Goal: Transaction & Acquisition: Obtain resource

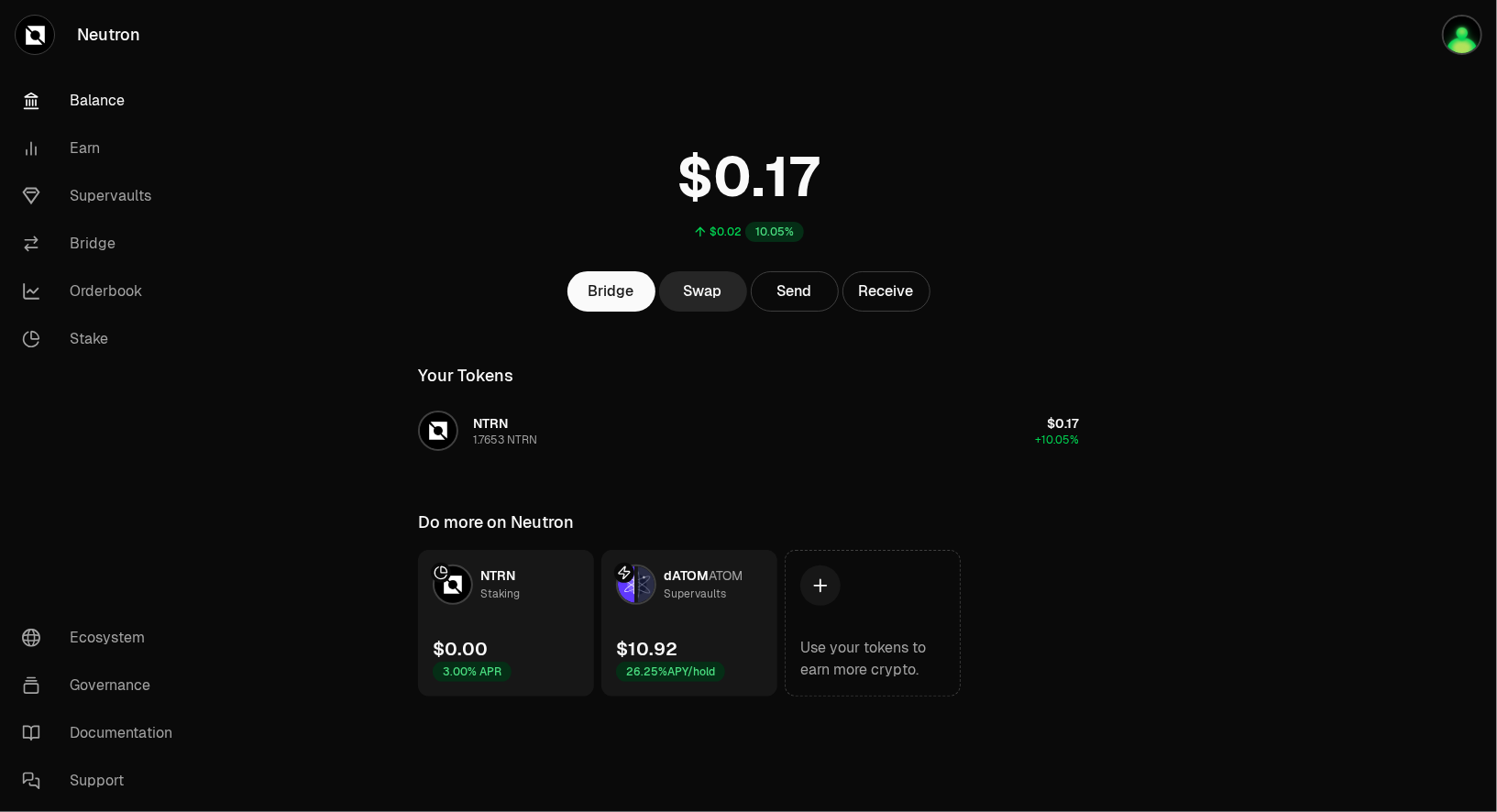
click at [675, 631] on link "dATOM ATOM Supervaults $10.92 26.25% APY/hold" at bounding box center [690, 623] width 176 height 147
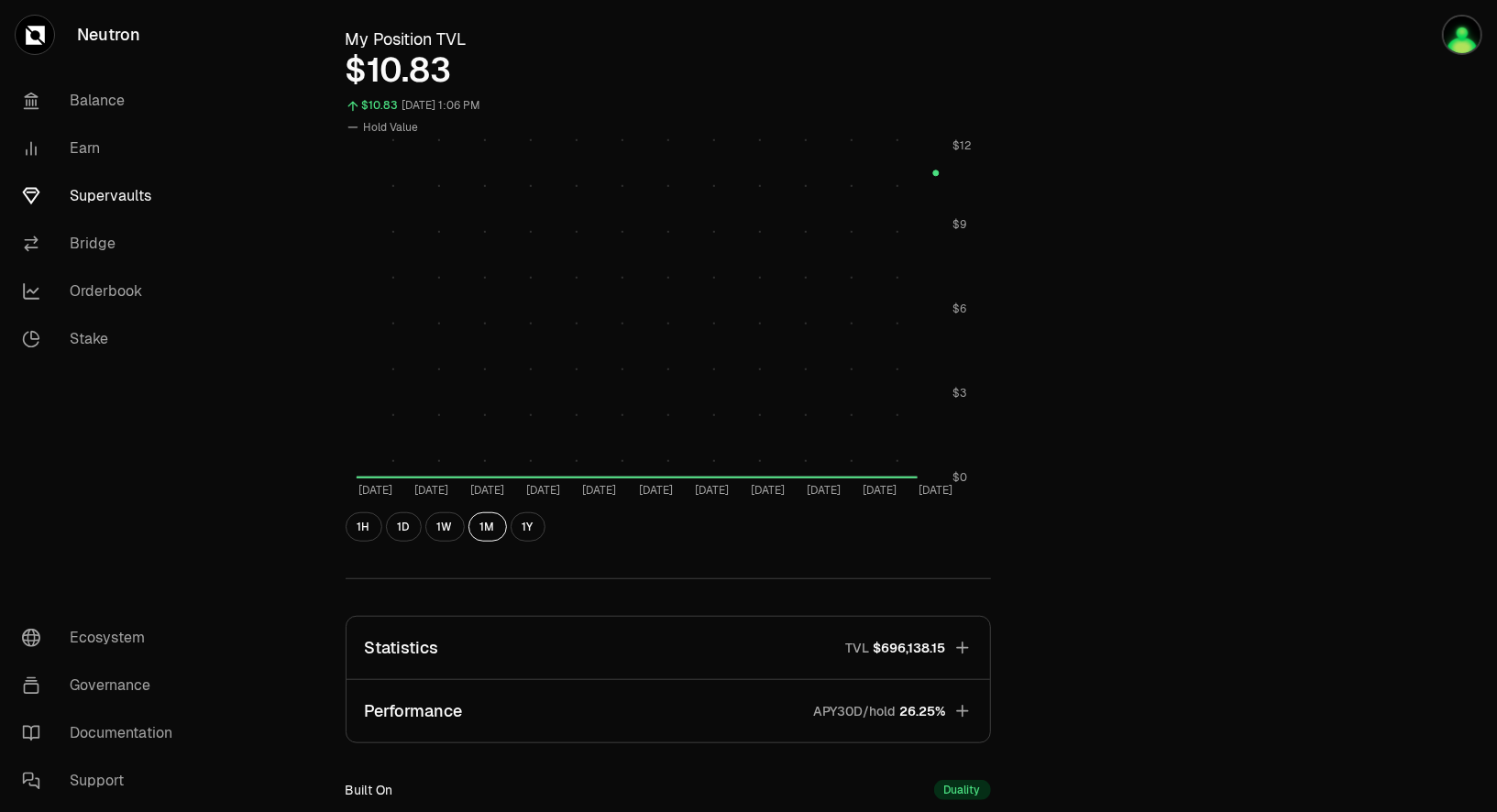
scroll to position [935, 0]
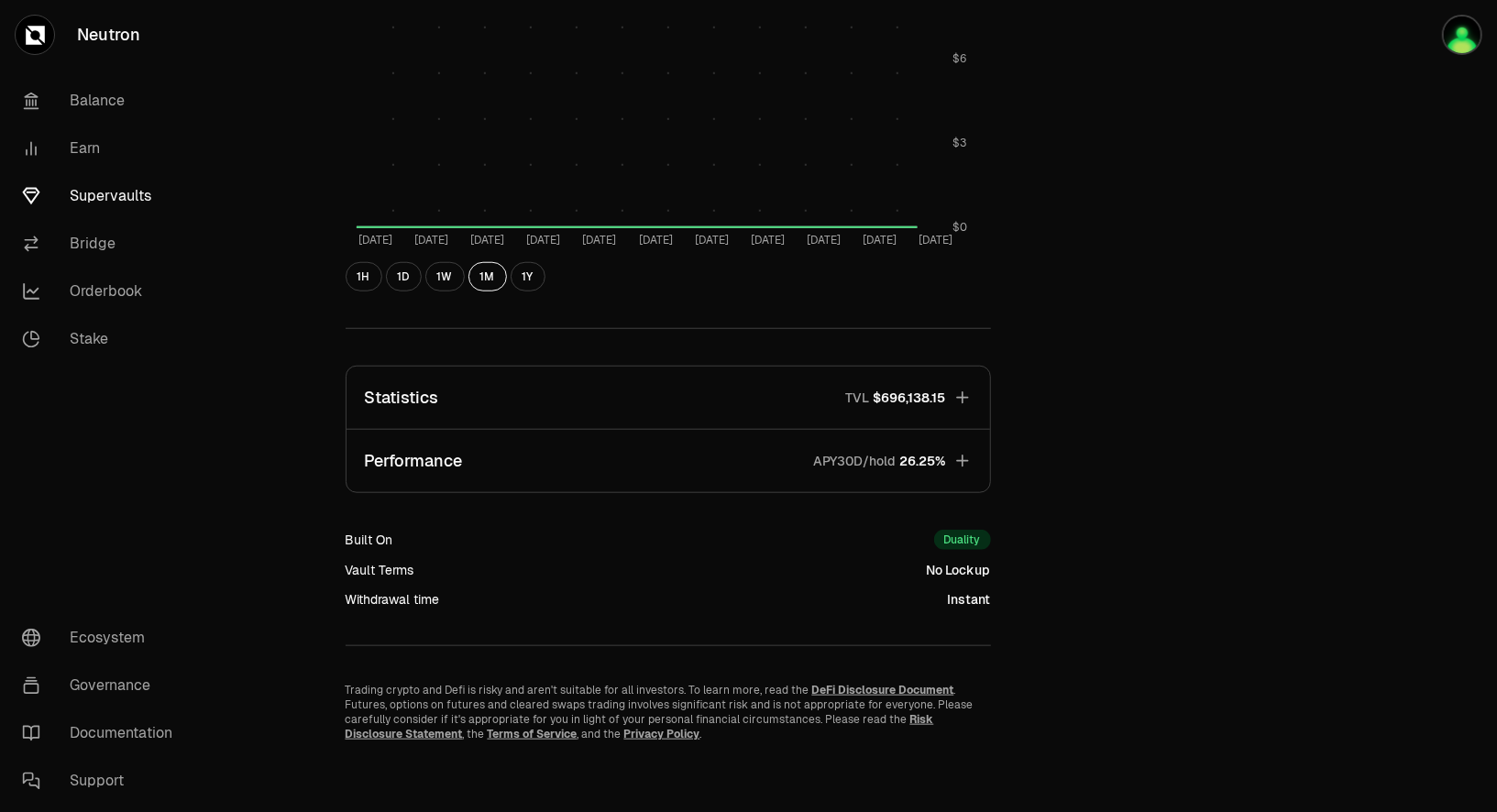
click at [940, 467] on span "26.25%" at bounding box center [923, 461] width 46 height 19
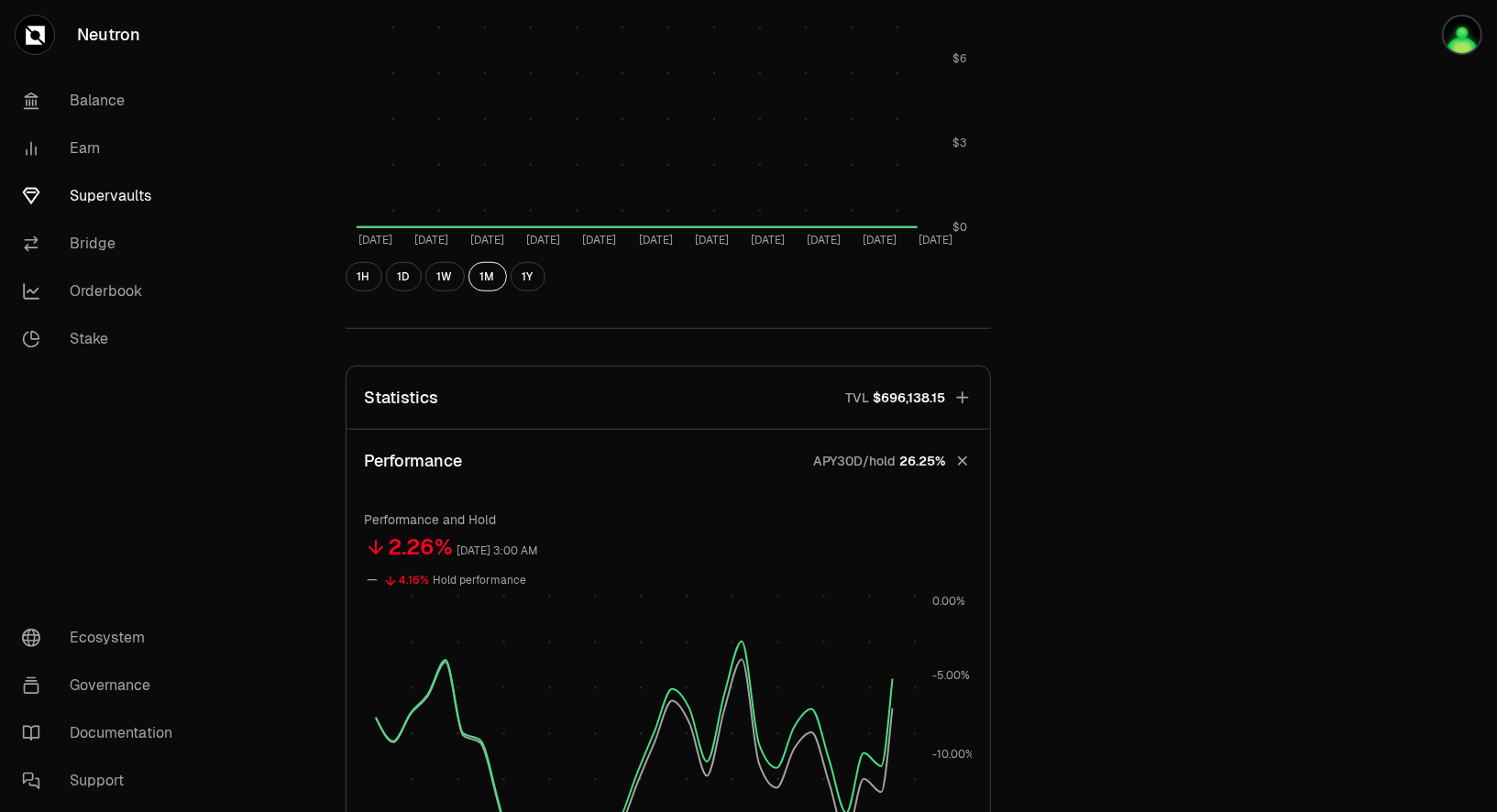
click at [940, 467] on span "26.25%" at bounding box center [923, 461] width 46 height 19
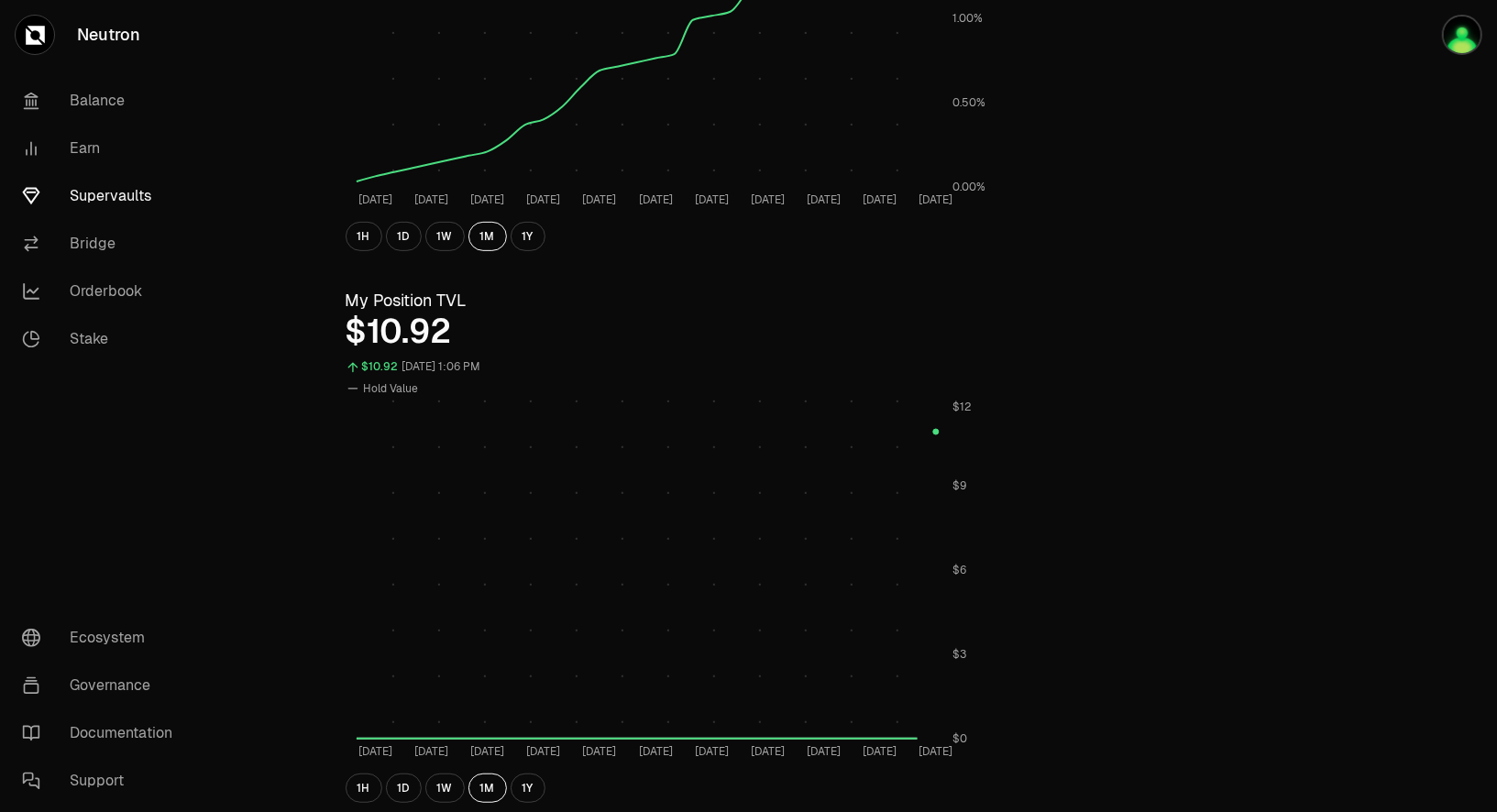
scroll to position [0, 0]
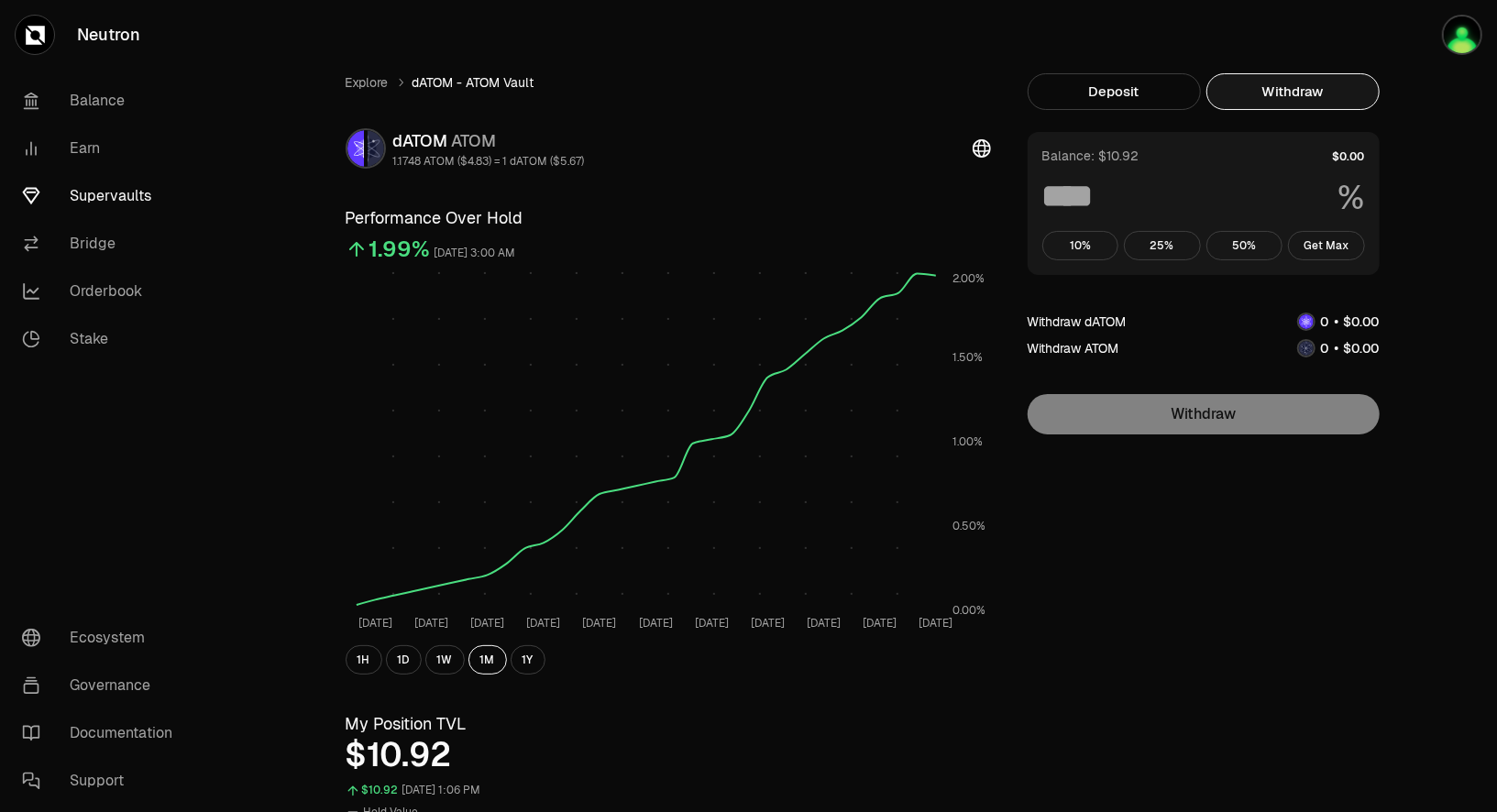
click at [1304, 103] on button "Withdraw" at bounding box center [1292, 91] width 173 height 36
click at [1317, 243] on button "Get Max" at bounding box center [1326, 245] width 77 height 29
type input "***"
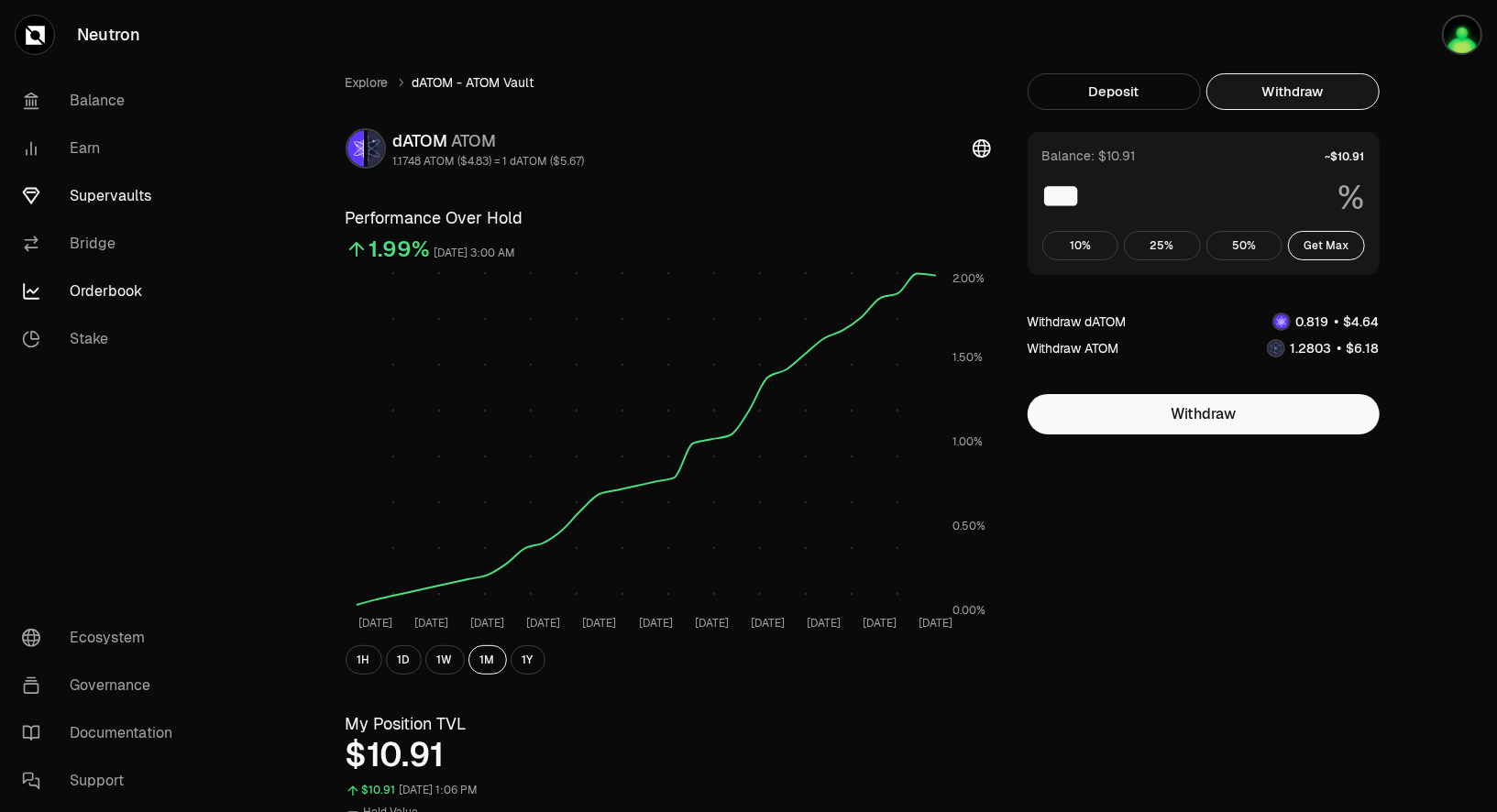
click at [123, 287] on link "Orderbook" at bounding box center [103, 291] width 191 height 48
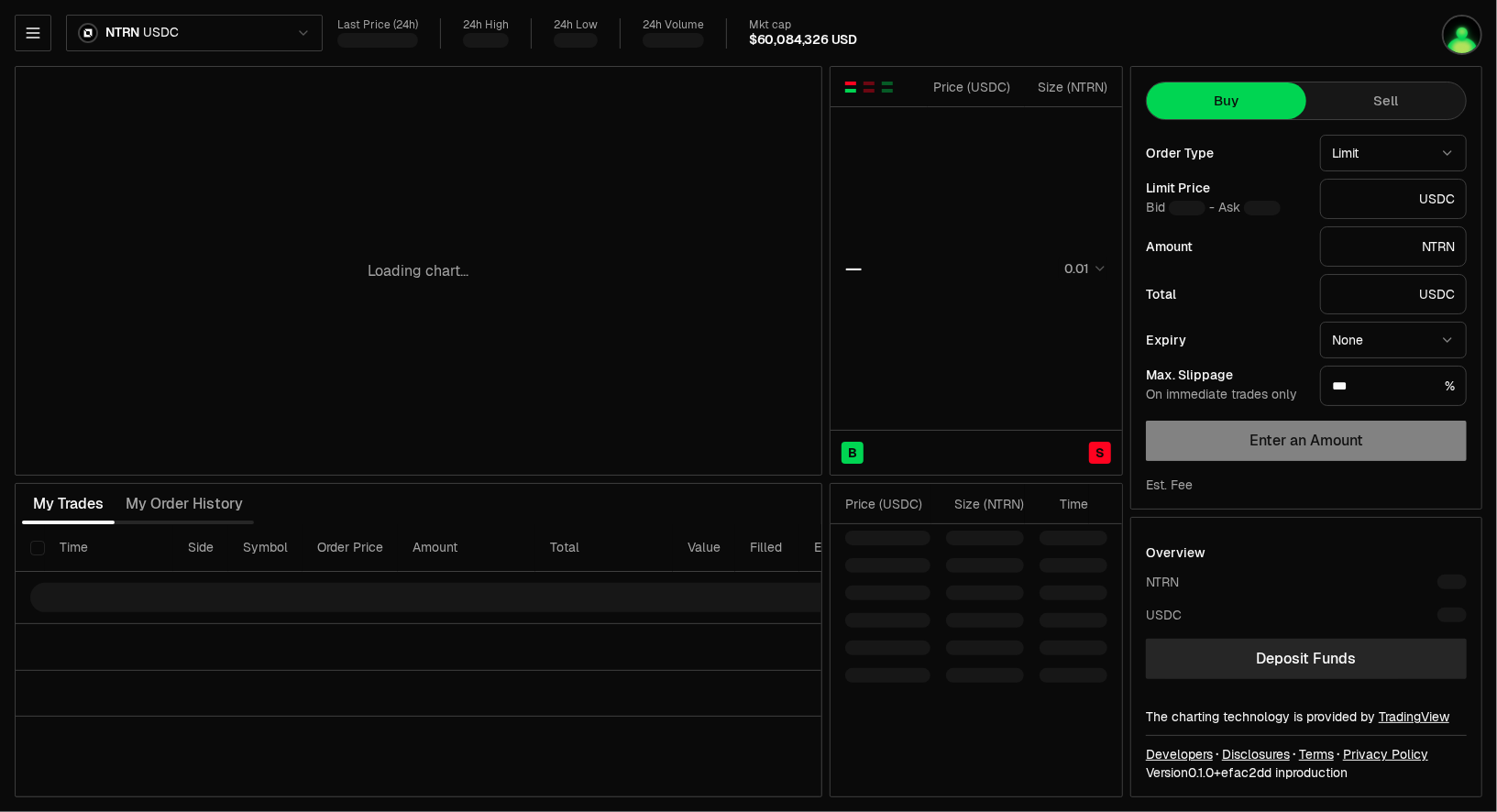
type input "********"
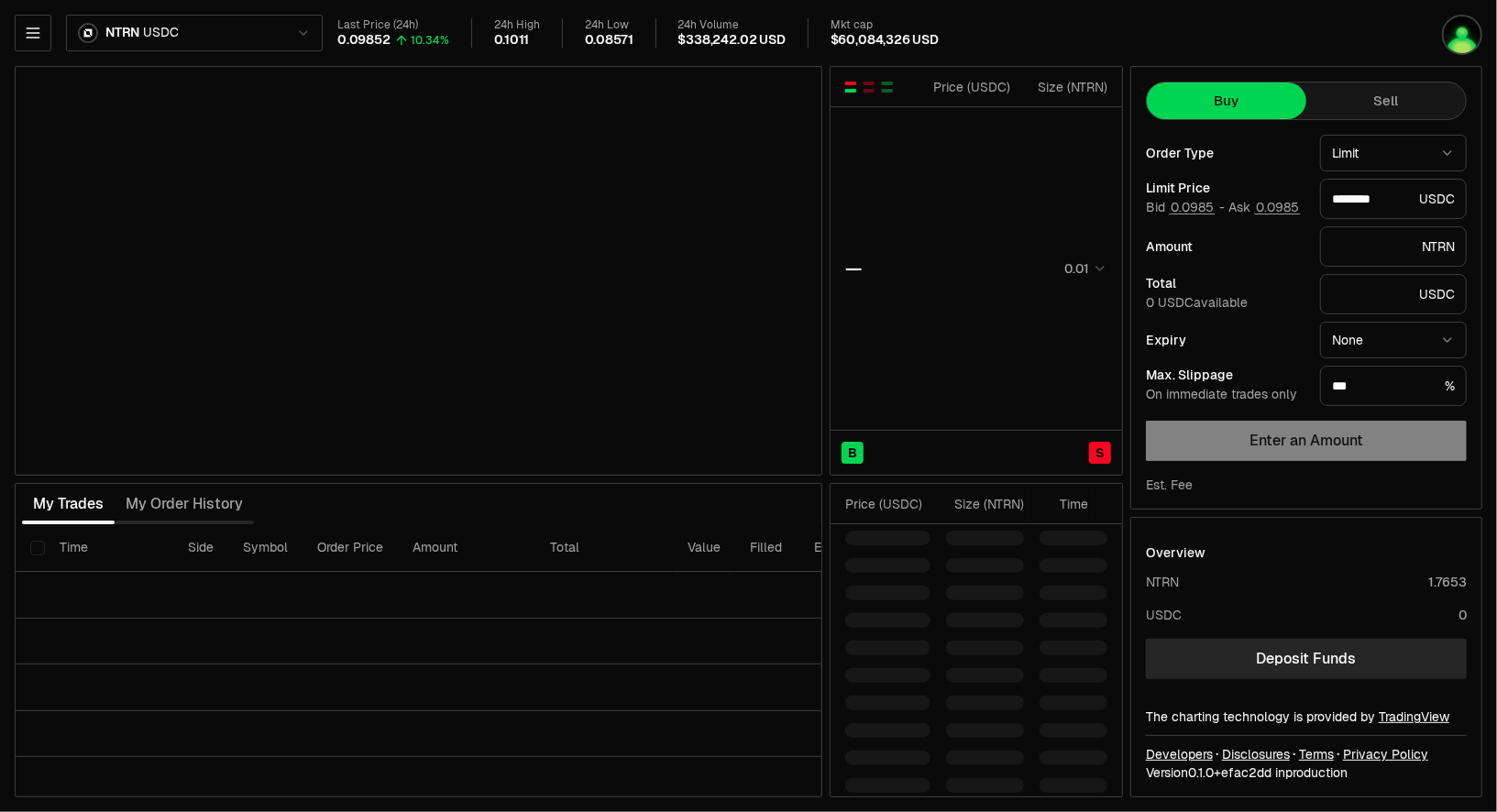
click at [142, 36] on html "Neutron Balance Earn Supervaults Bridge Orderbook Stake Ecosystem Governance Do…" at bounding box center [748, 406] width 1497 height 812
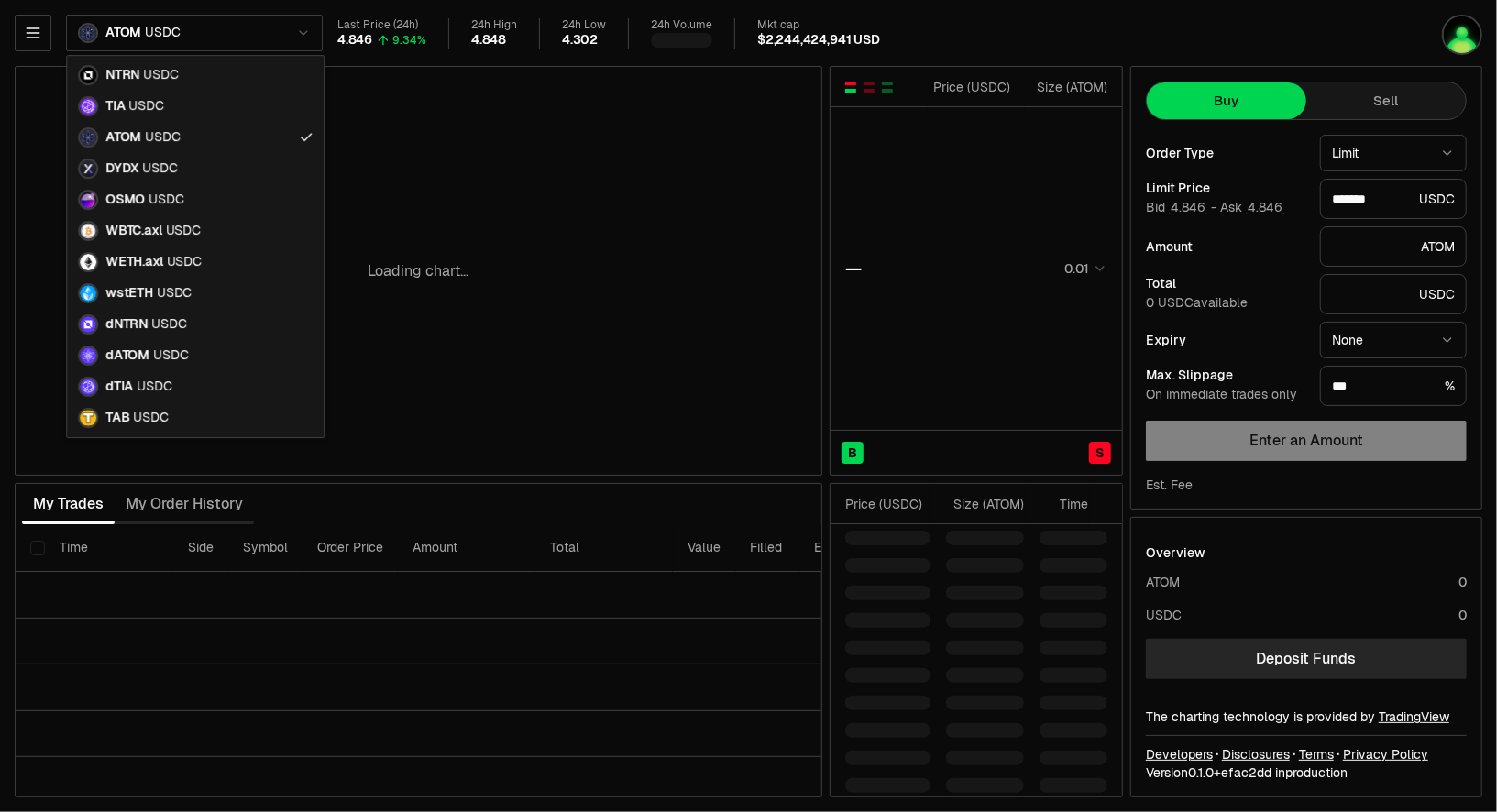
click at [166, 31] on html "Neutron Balance Earn Supervaults Bridge Orderbook Stake Ecosystem Governance Do…" at bounding box center [748, 406] width 1497 height 812
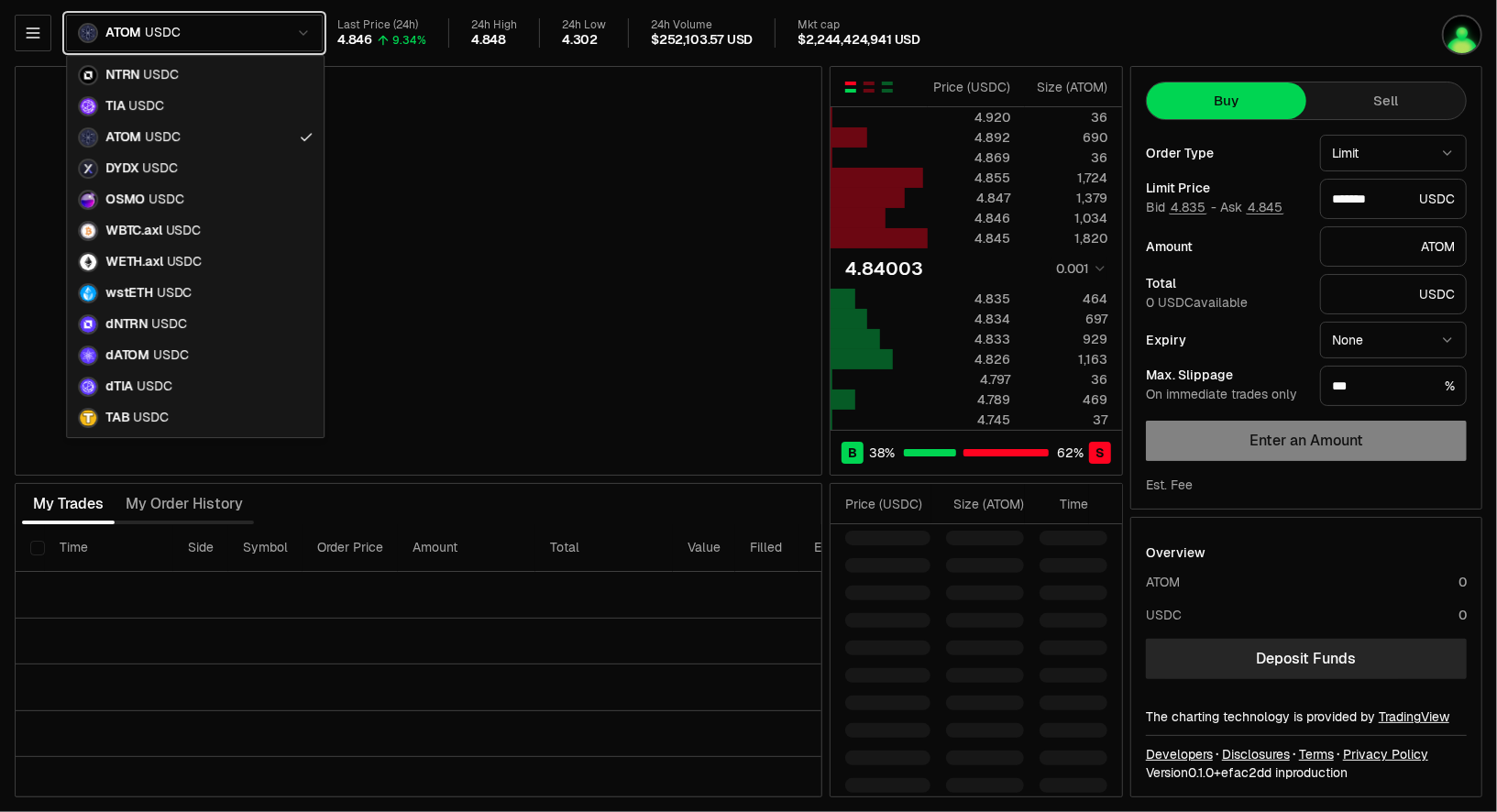
click at [390, 63] on html "Neutron Balance Earn Supervaults Bridge Orderbook Stake Ecosystem Governance Do…" at bounding box center [748, 406] width 1497 height 812
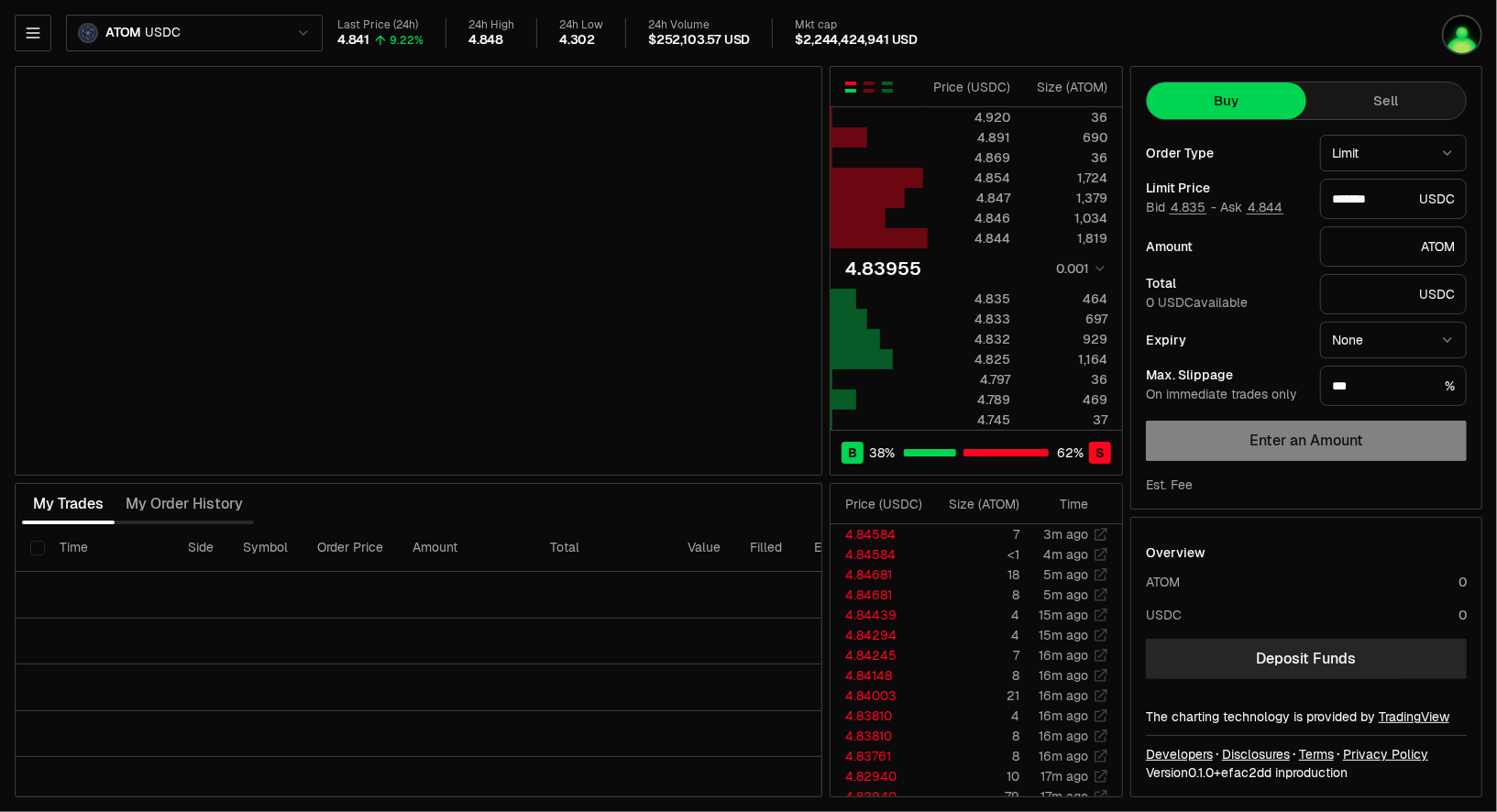
click at [1075, 253] on html "Neutron Balance Earn Supervaults Bridge Orderbook Stake Ecosystem Governance Do…" at bounding box center [748, 406] width 1497 height 812
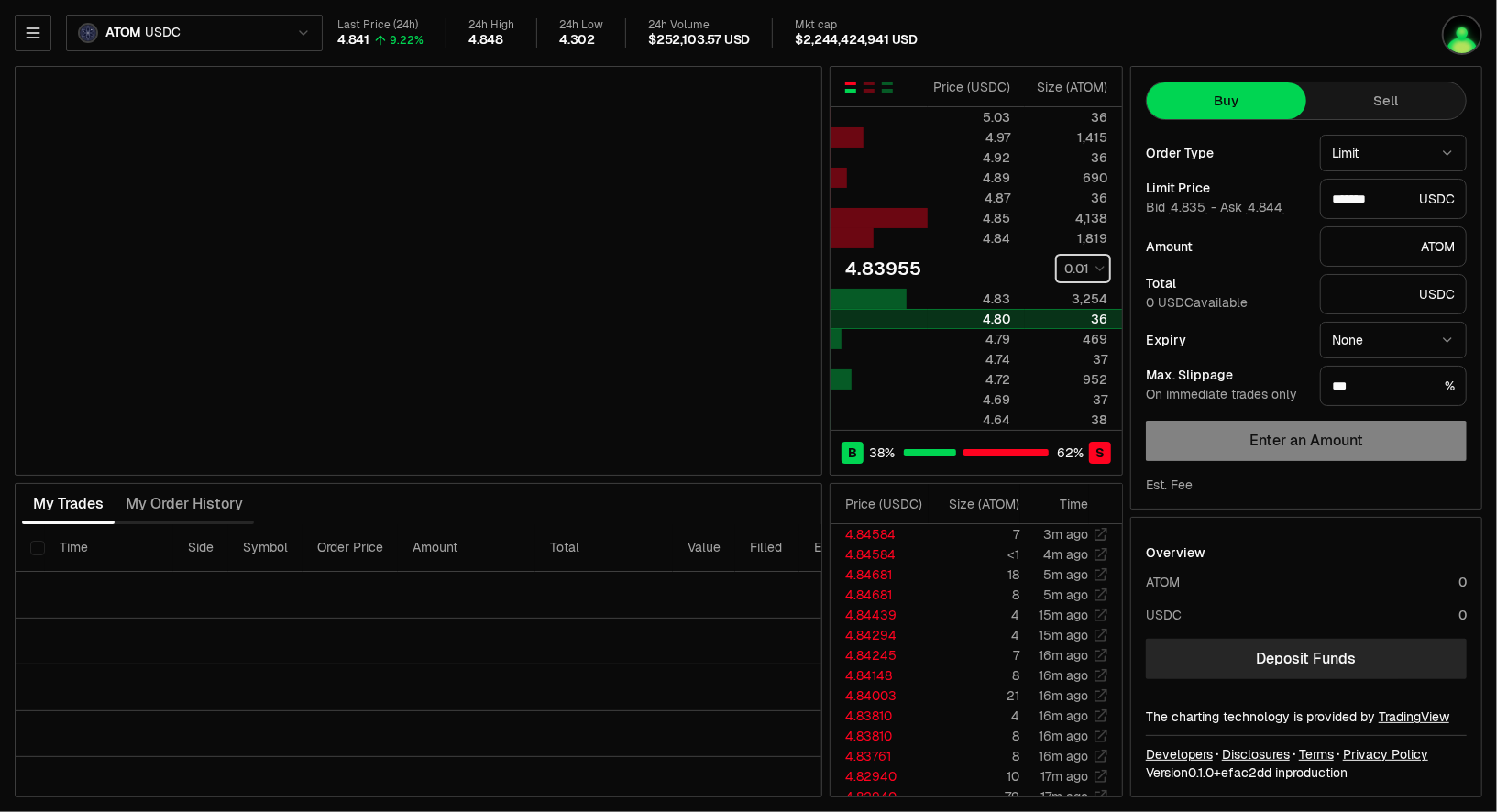
type input "*******"
click at [117, 34] on html "Neutron Balance Earn Supervaults Bridge Orderbook Stake Ecosystem Governance Do…" at bounding box center [748, 406] width 1497 height 812
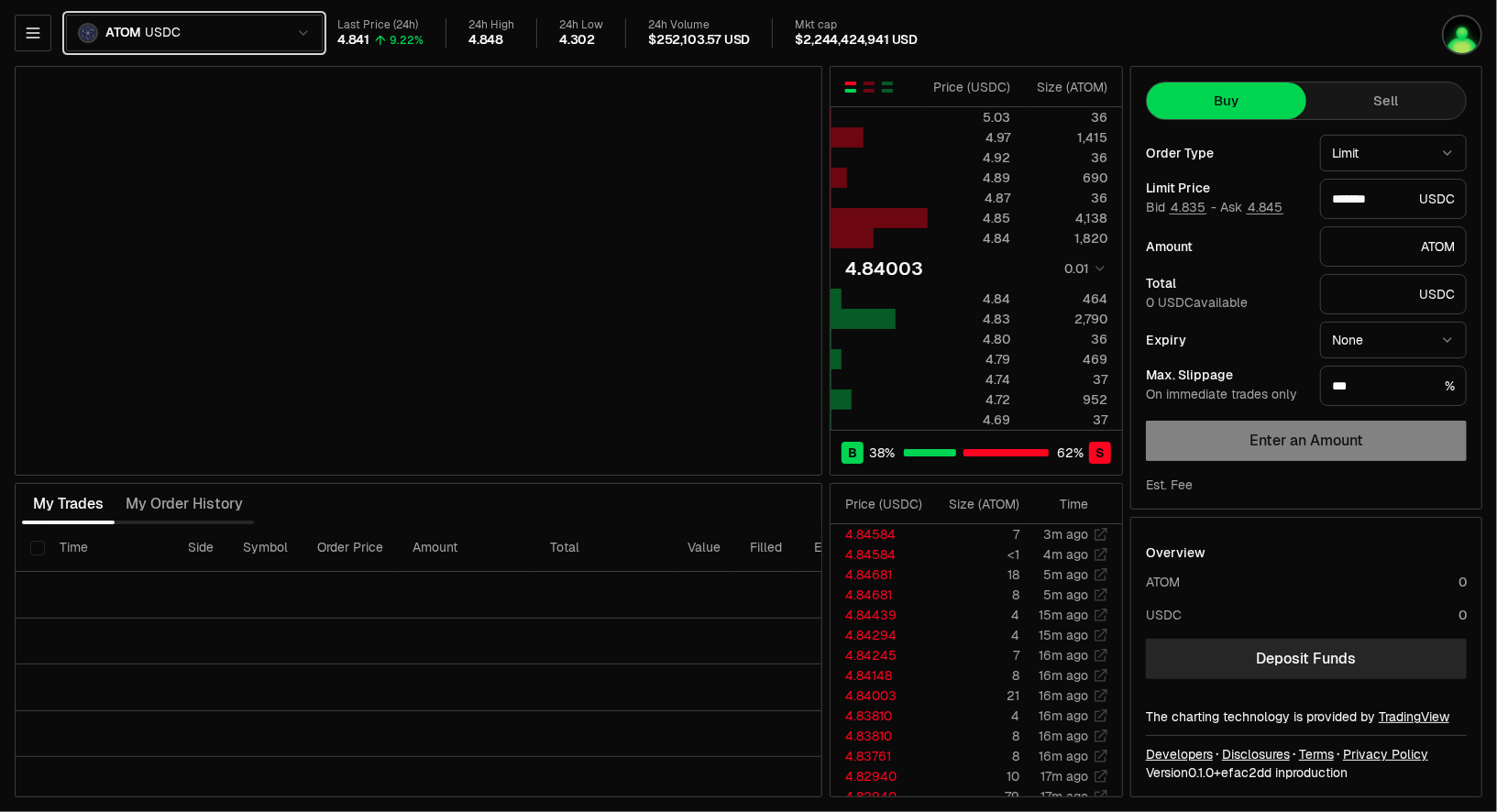
click at [47, 38] on html "Neutron Balance Earn Supervaults Bridge Orderbook Stake Ecosystem Governance Do…" at bounding box center [748, 406] width 1497 height 812
click at [47, 38] on button "button" at bounding box center [33, 33] width 36 height 36
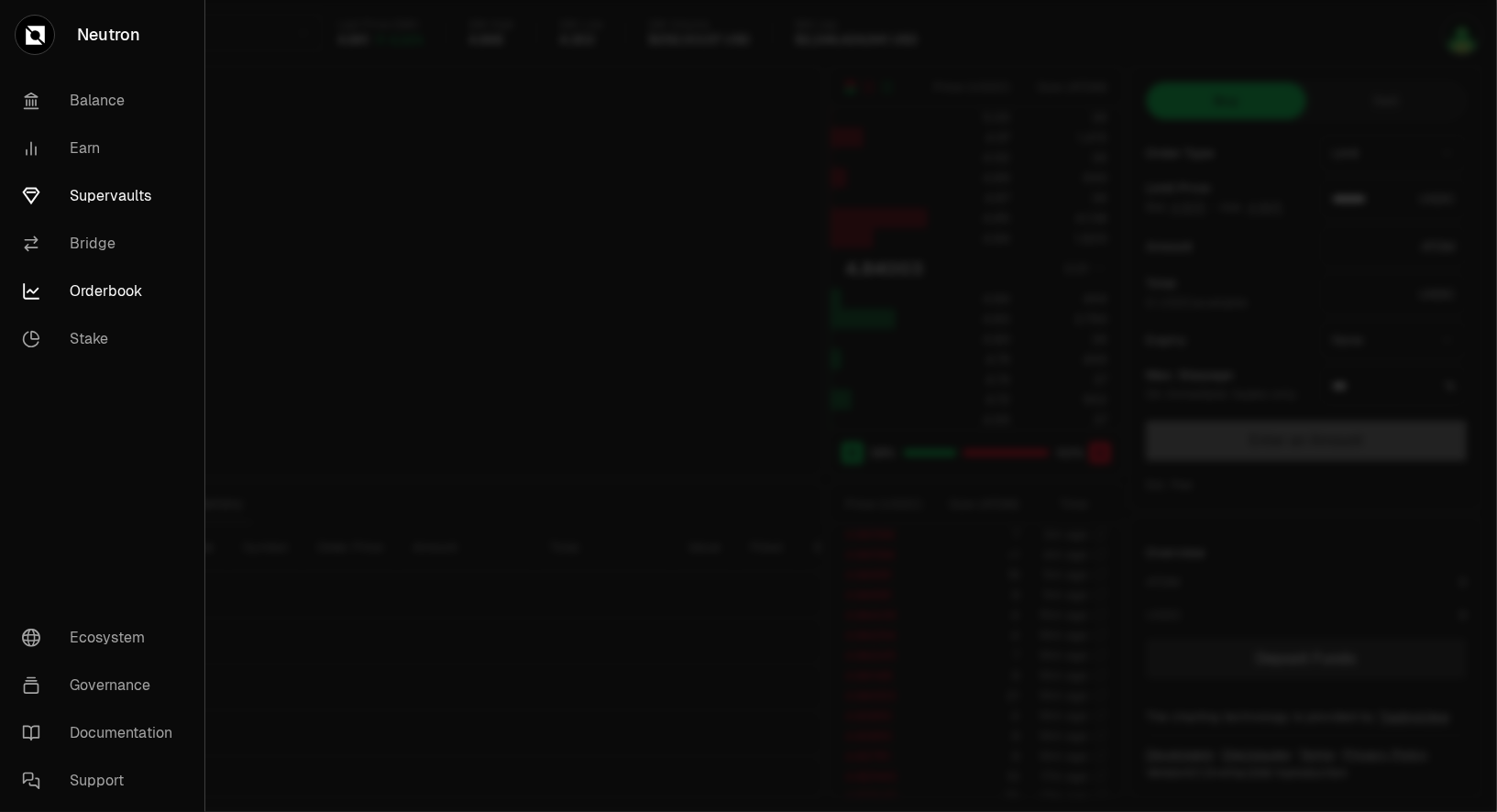
click at [98, 202] on link "Supervaults" at bounding box center [102, 196] width 190 height 48
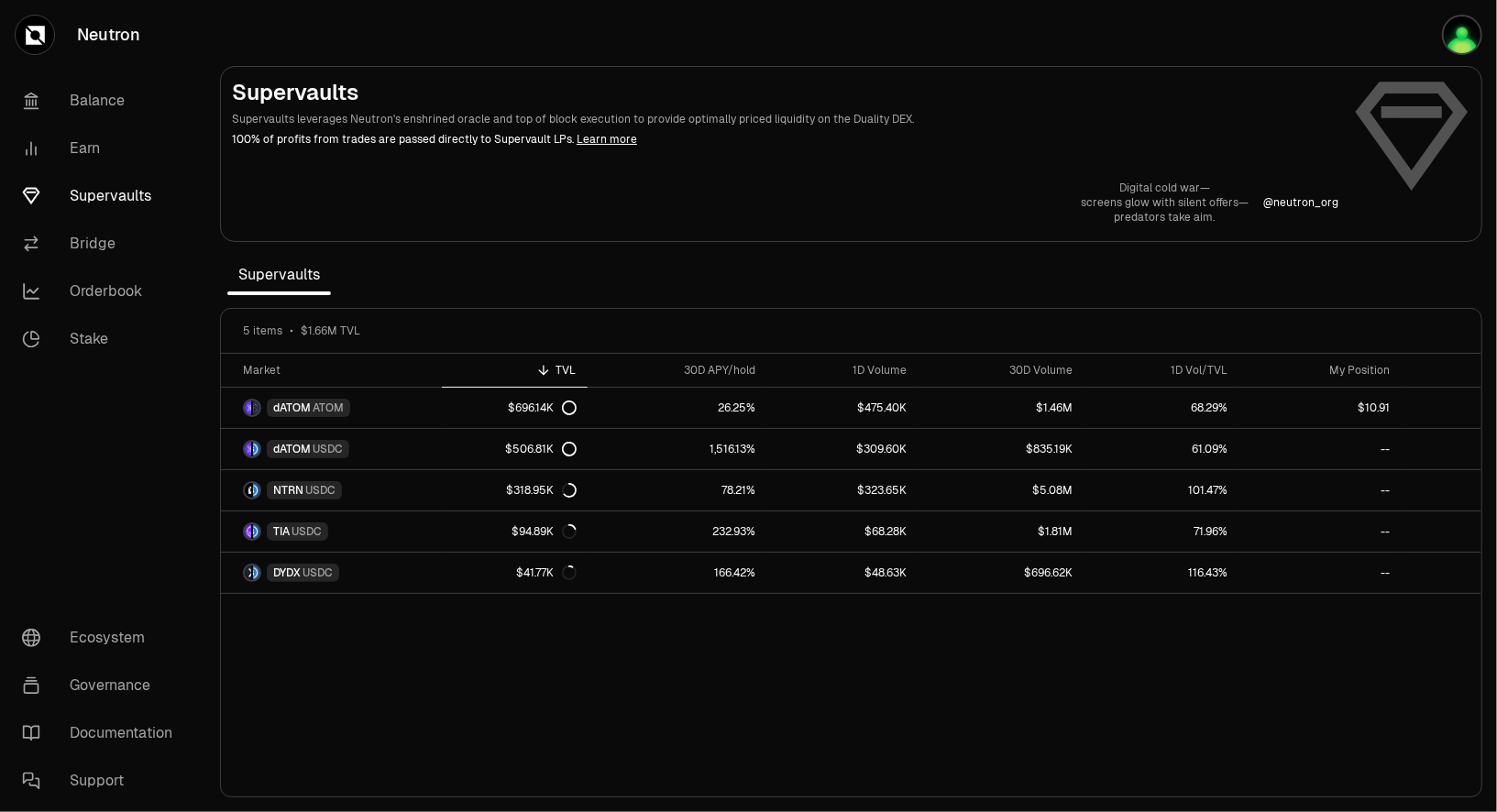
click at [599, 139] on link "Learn more" at bounding box center [606, 139] width 61 height 15
click at [115, 114] on link "Balance" at bounding box center [103, 100] width 191 height 48
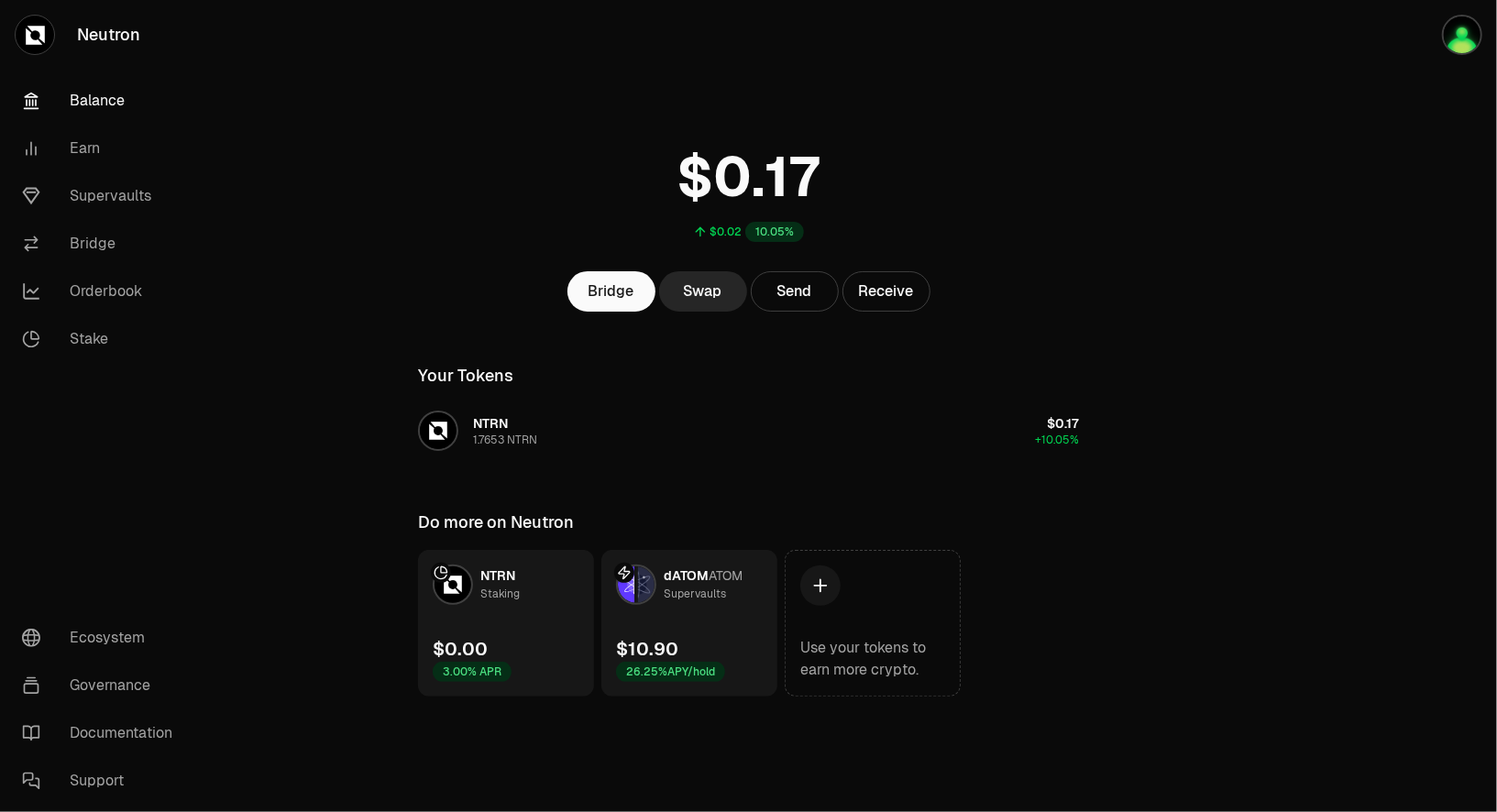
click at [668, 641] on div "$10.90" at bounding box center [647, 648] width 63 height 25
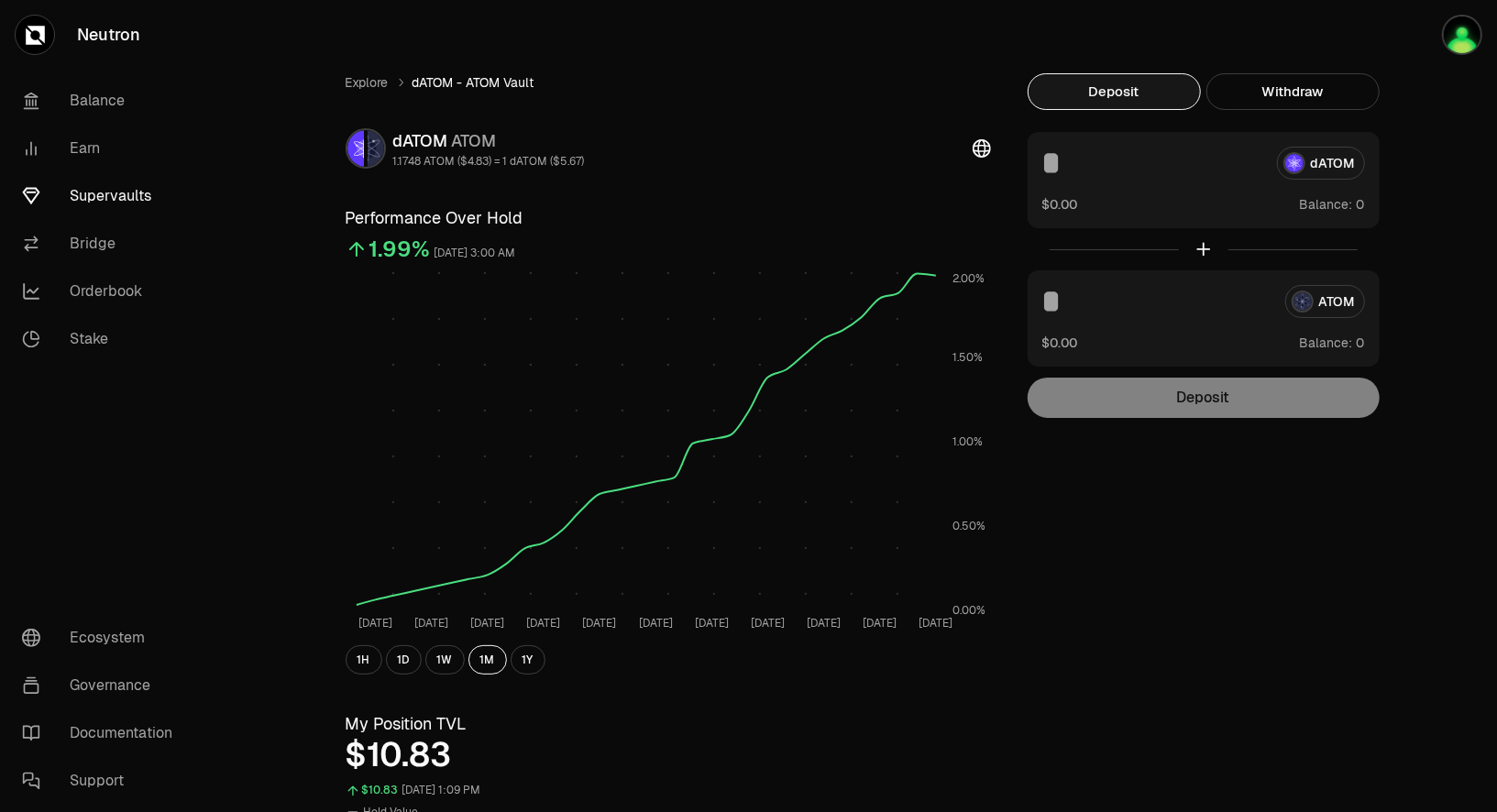
click at [970, 152] on div "dATOM ATOM 1.1748 ATOM ($4.83) = 1 dATOM ($5.67)" at bounding box center [668, 148] width 646 height 40
click at [978, 149] on icon at bounding box center [981, 149] width 19 height 19
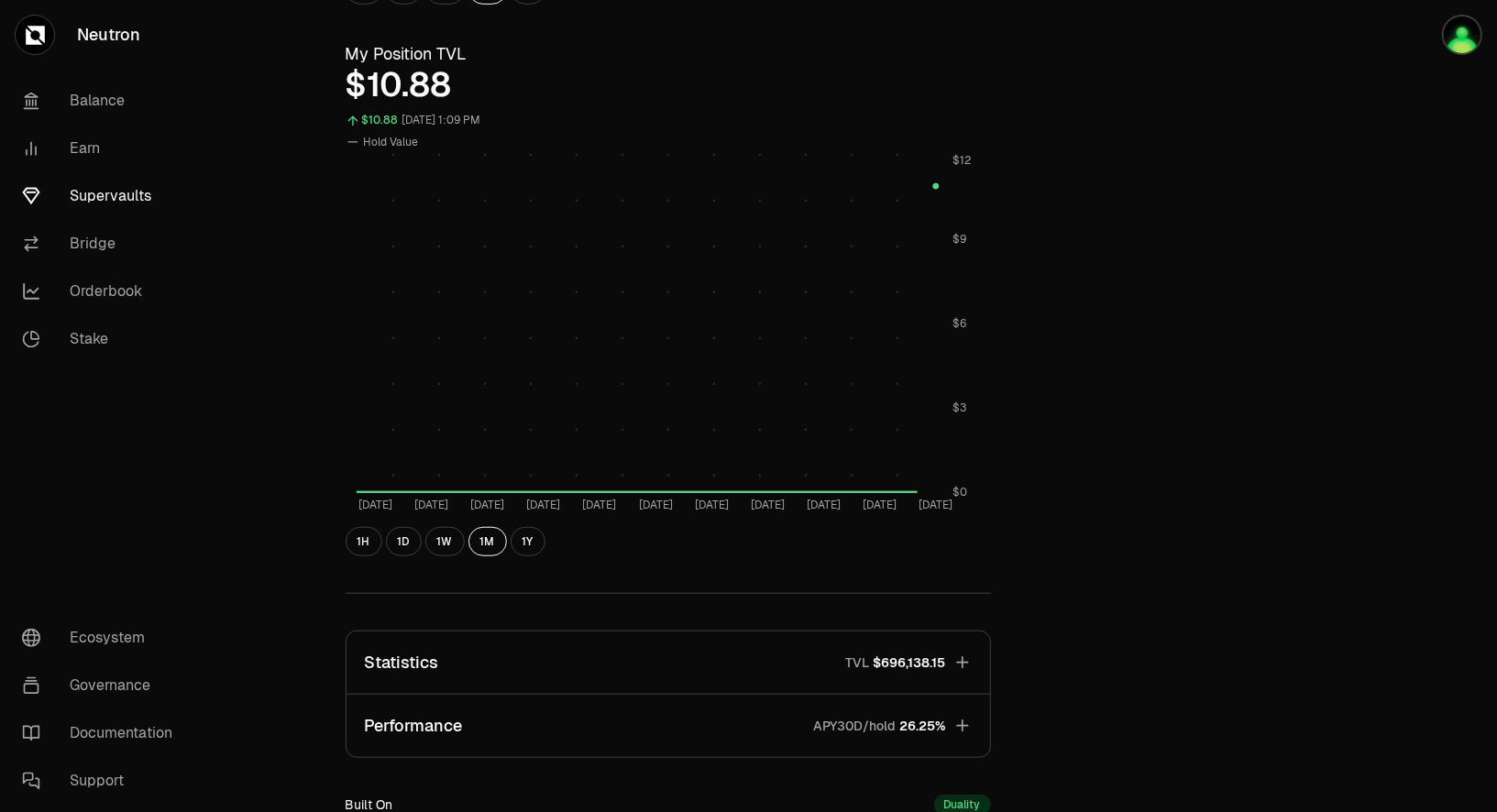
scroll to position [690, 0]
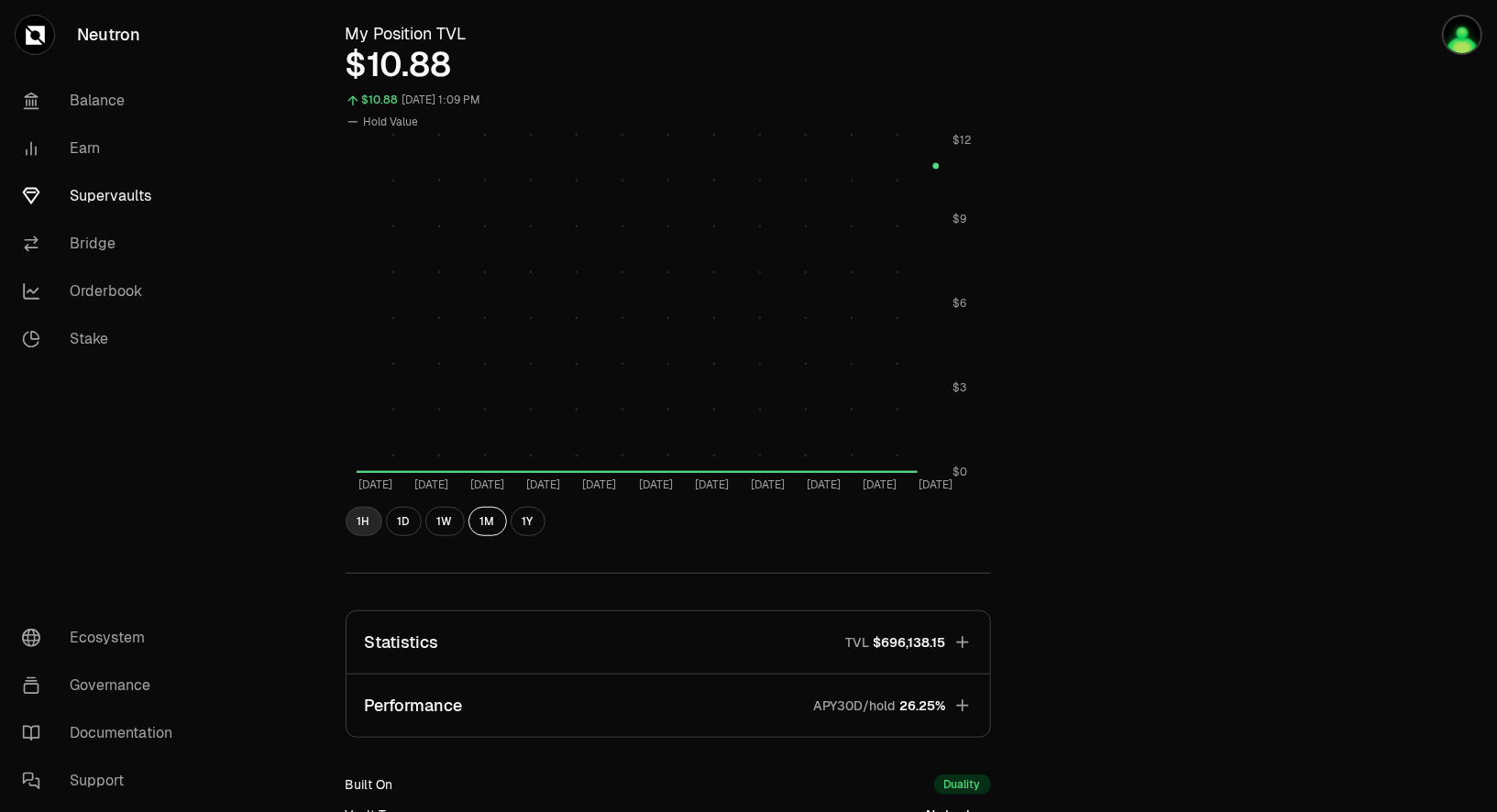
click at [354, 525] on button "1H" at bounding box center [363, 521] width 36 height 29
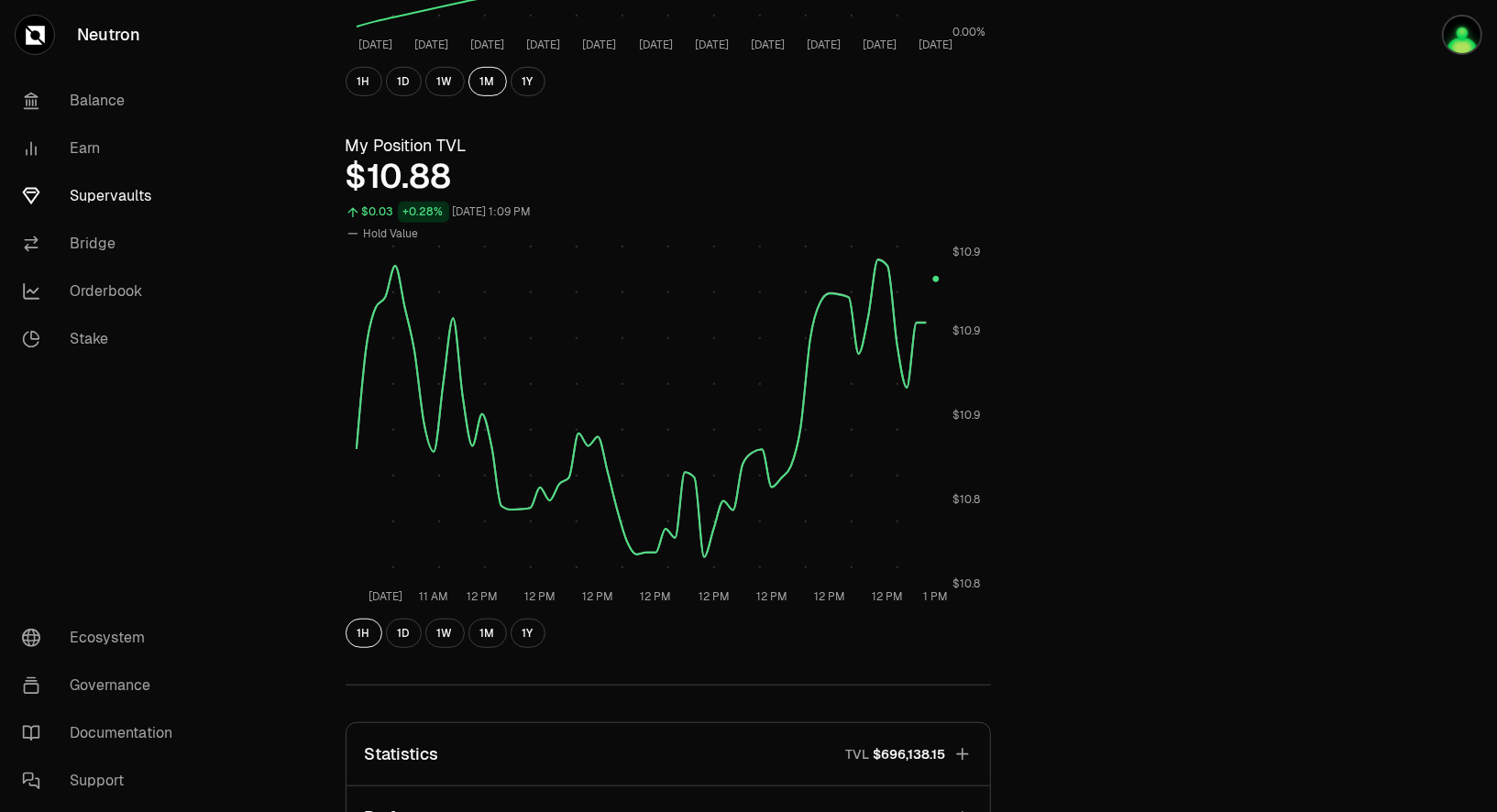
scroll to position [557, 0]
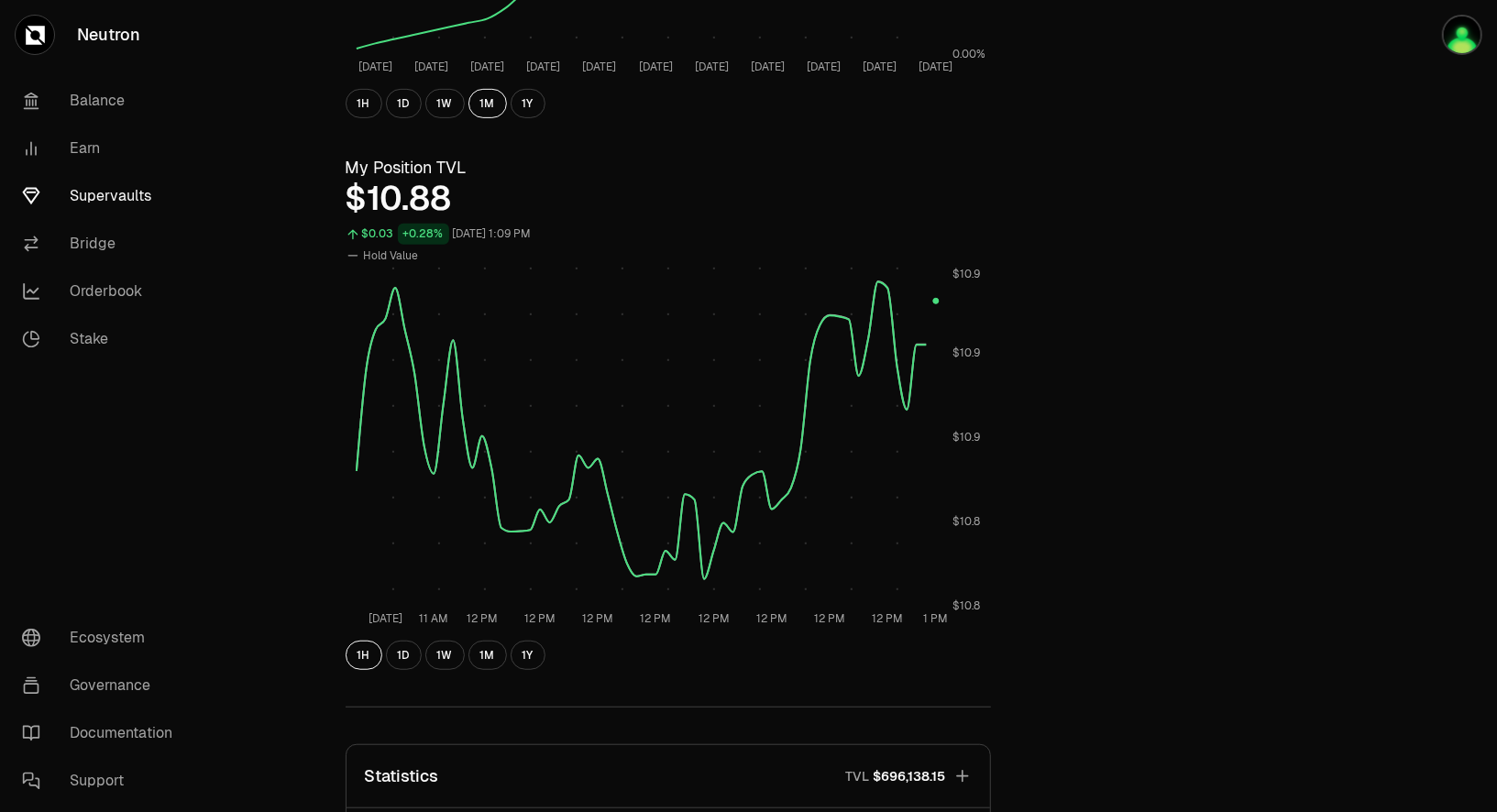
click at [348, 255] on icon at bounding box center [353, 255] width 15 height 15
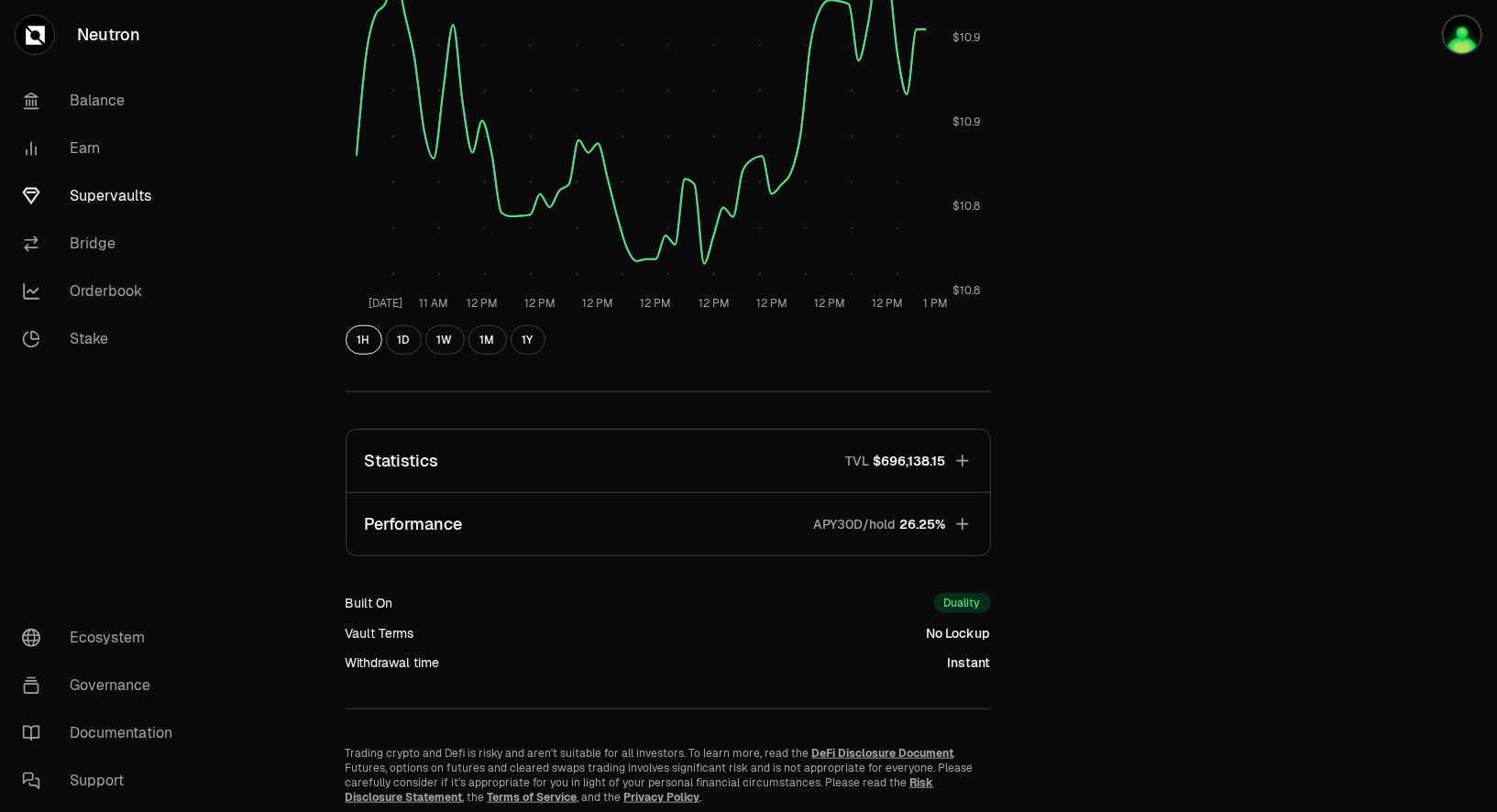
scroll to position [935, 0]
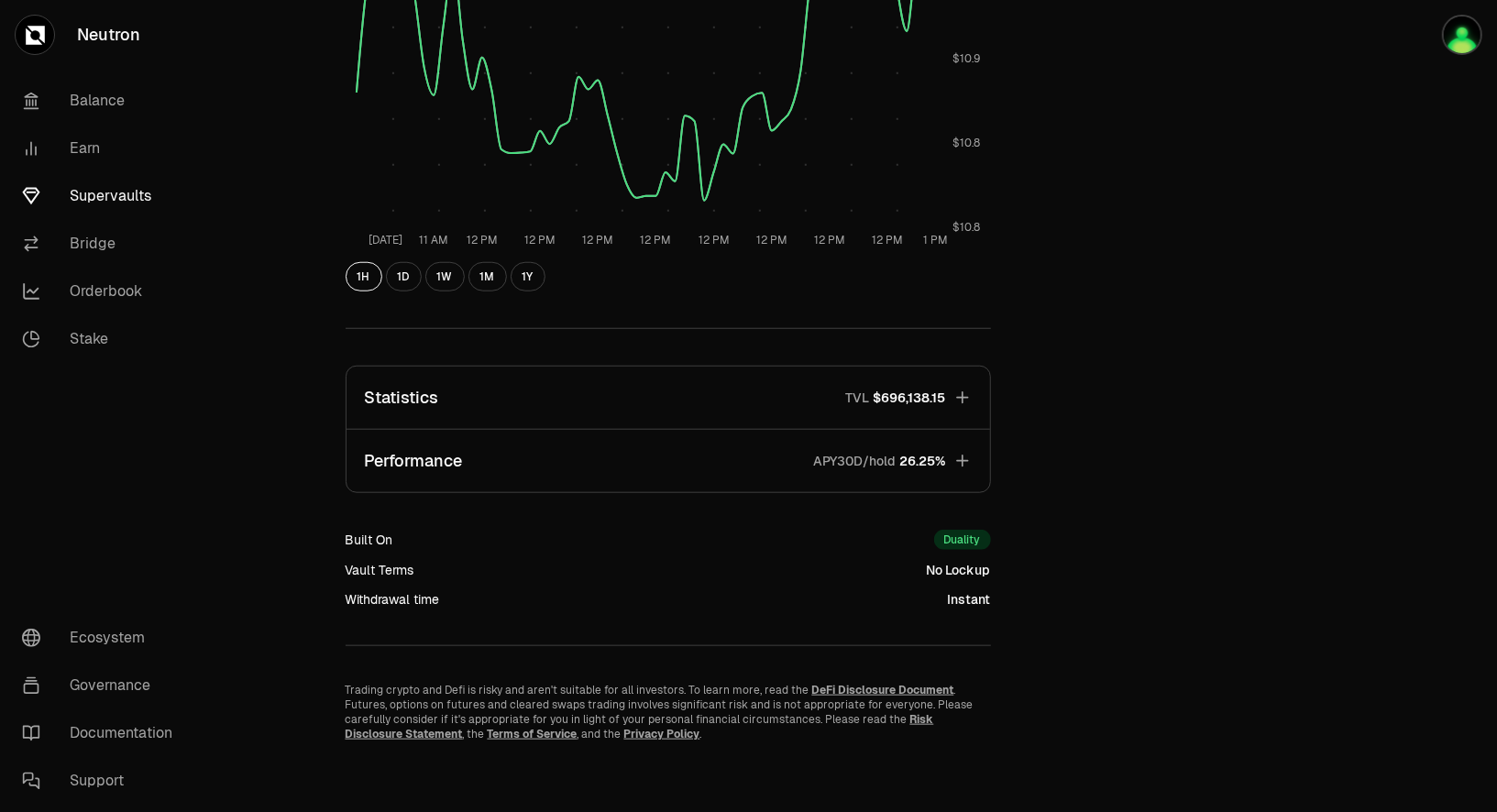
click at [956, 465] on icon "button" at bounding box center [963, 461] width 19 height 19
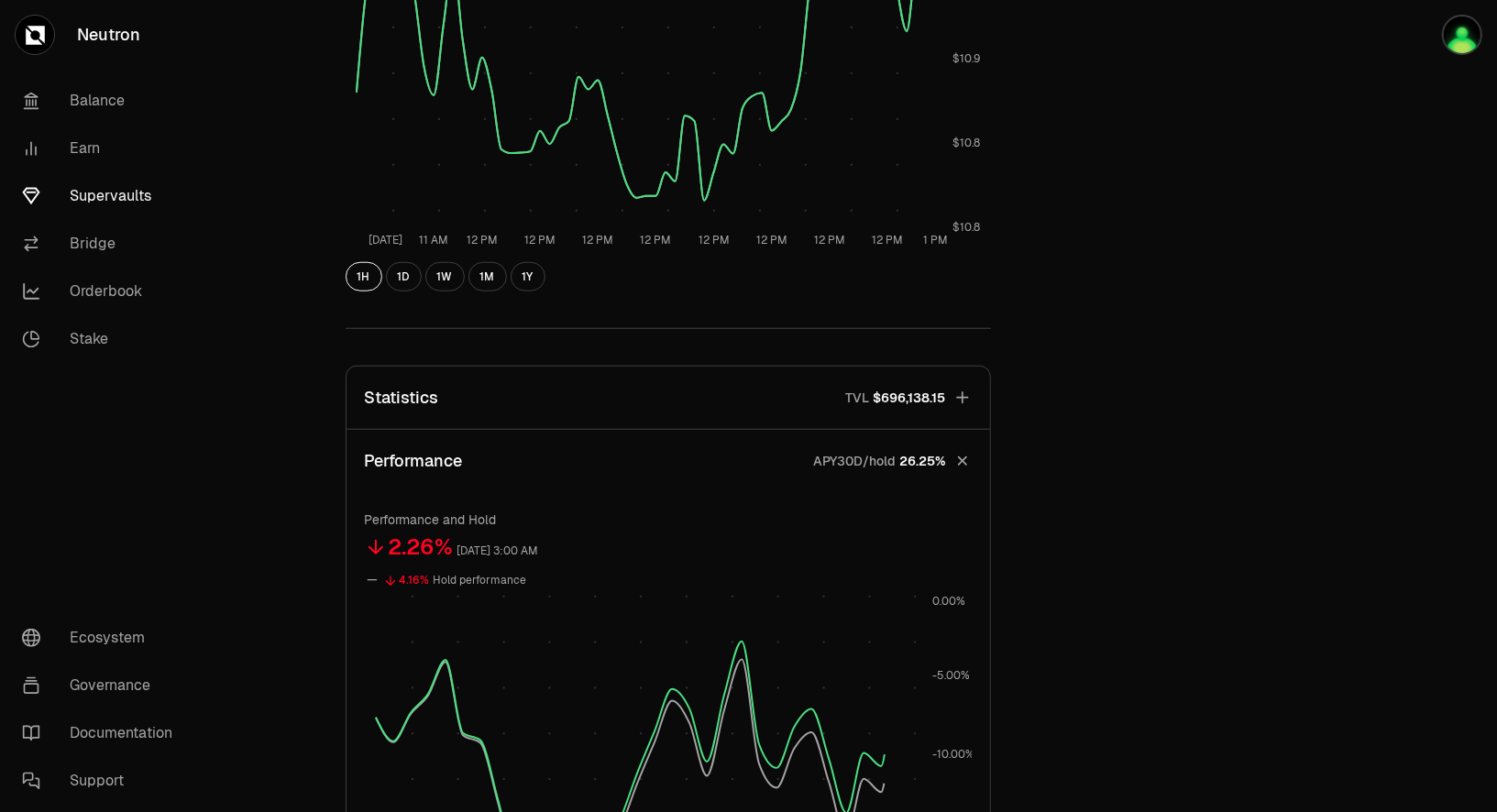
click at [956, 465] on icon "button" at bounding box center [961, 460] width 25 height 25
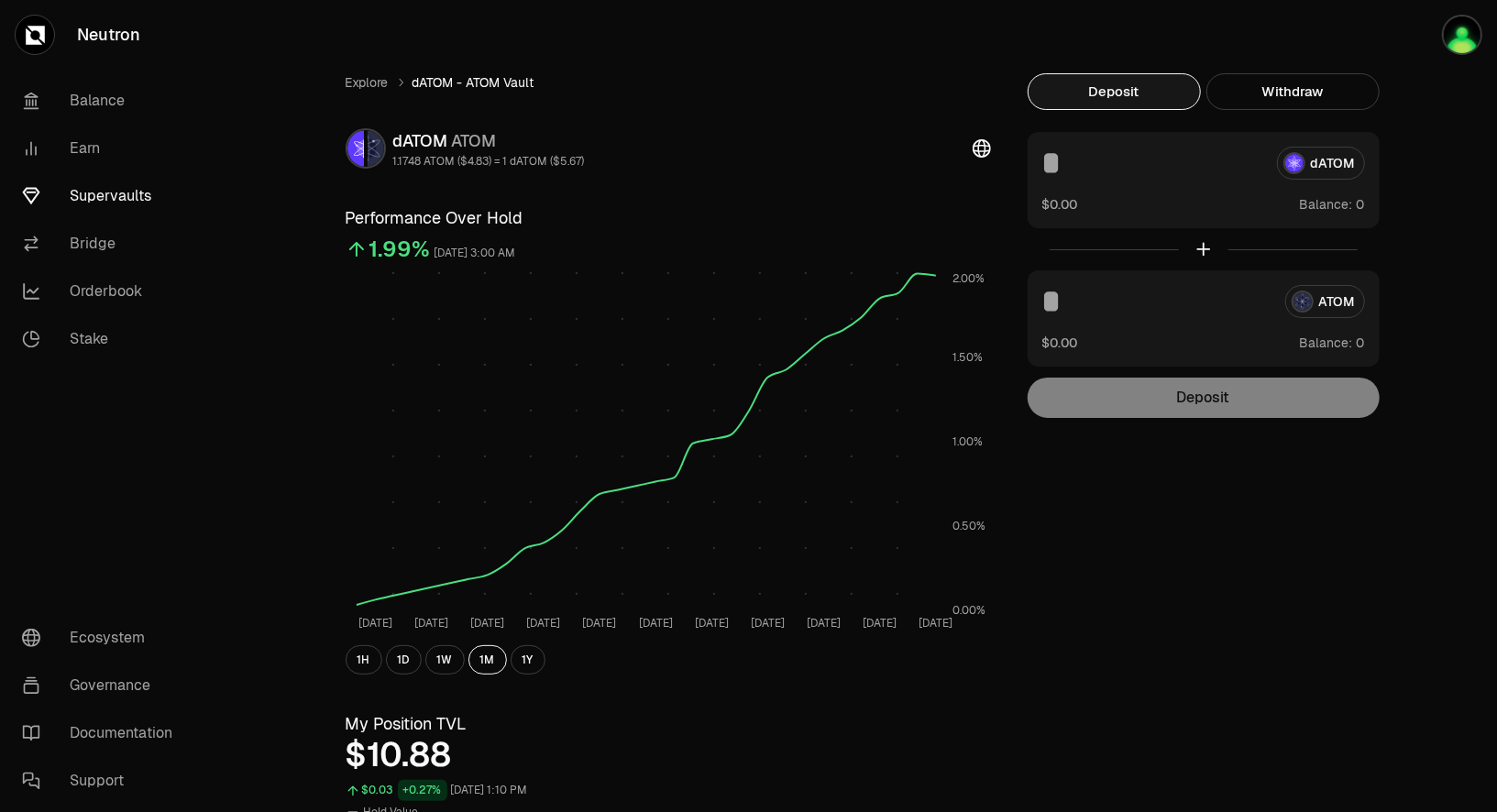
scroll to position [3, 0]
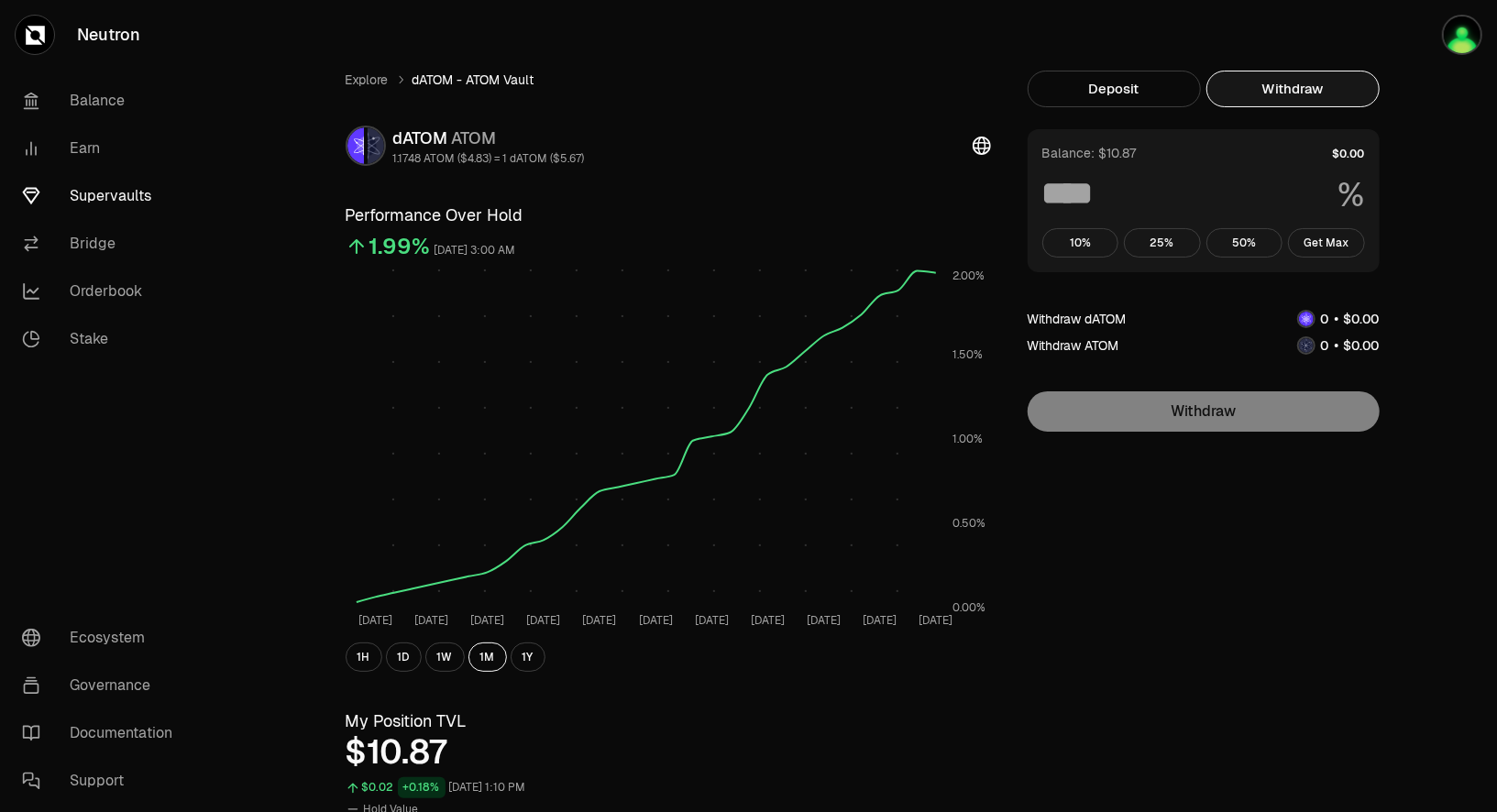
click at [1299, 89] on button "Withdraw" at bounding box center [1292, 88] width 173 height 36
click at [1329, 241] on button "Get Max" at bounding box center [1326, 242] width 77 height 29
type input "***"
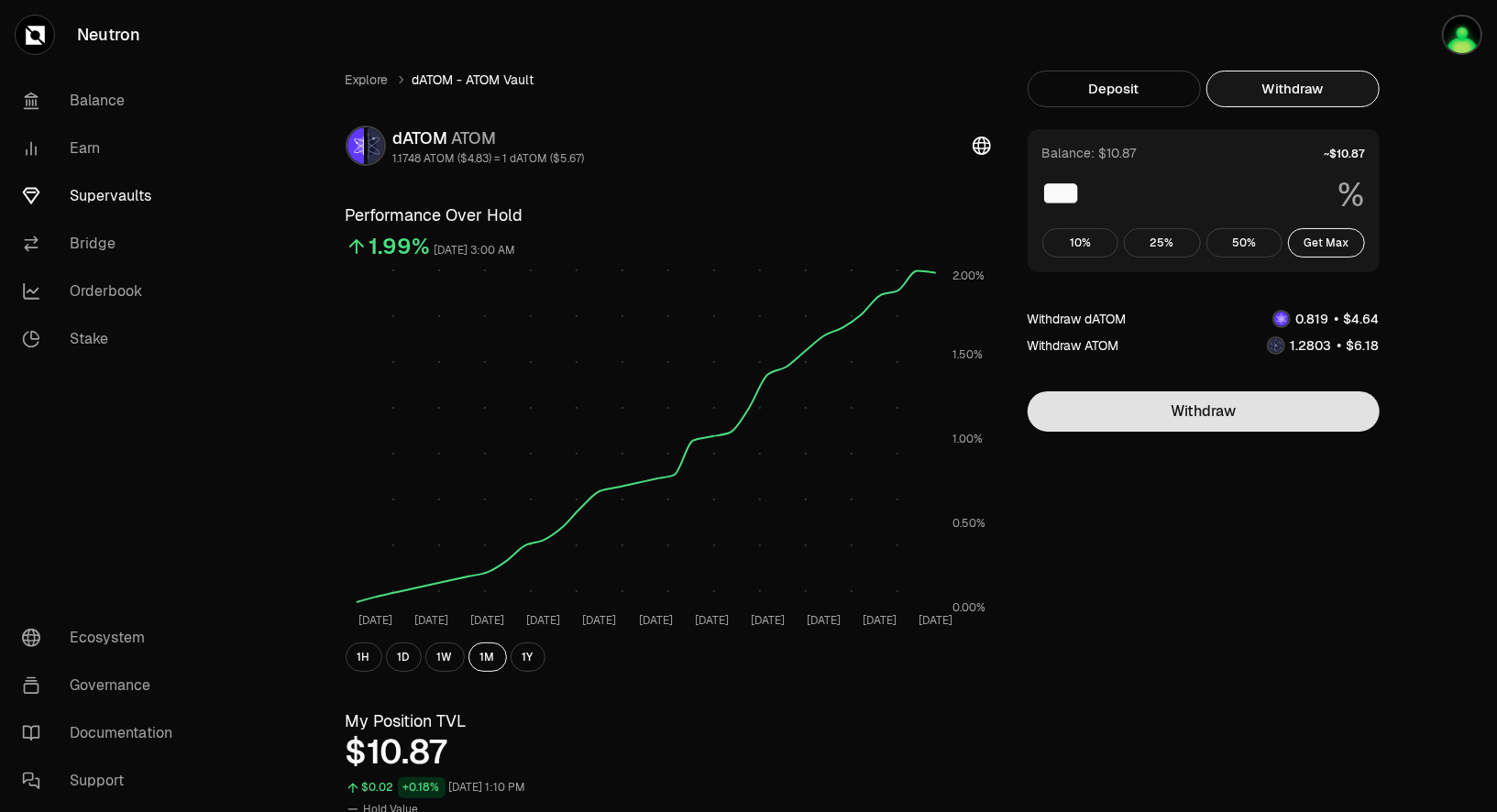
click at [1275, 428] on button "Withdraw" at bounding box center [1203, 411] width 352 height 40
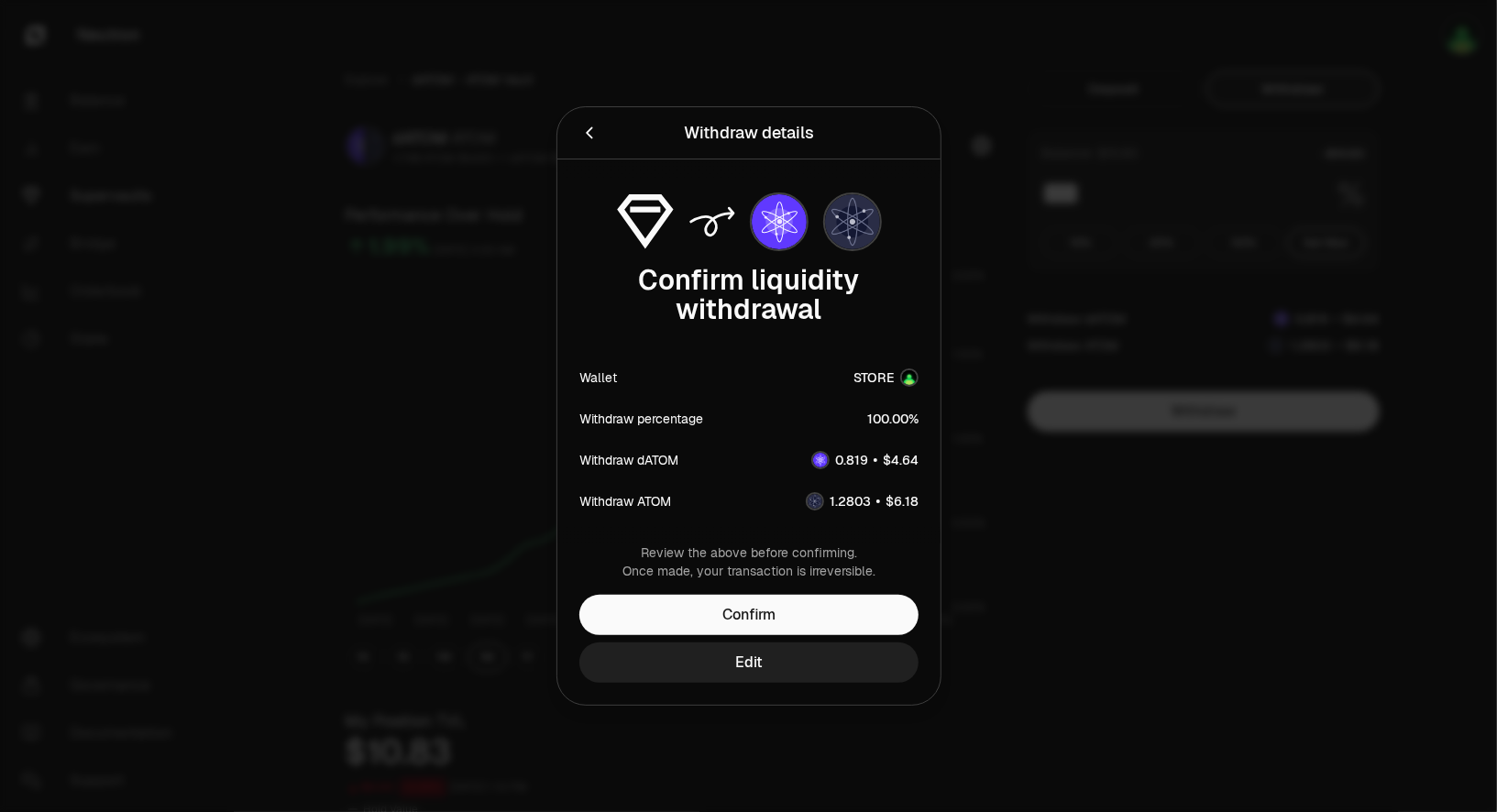
click at [854, 660] on button "Edit" at bounding box center [748, 662] width 339 height 40
